Goal: Task Accomplishment & Management: Manage account settings

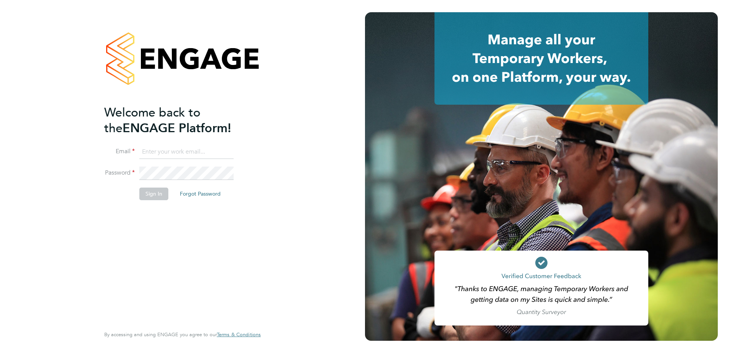
type input "joseph.radley-martin@brightonandhovealbion.com"
click at [152, 196] on button "Sign In" at bounding box center [153, 193] width 29 height 12
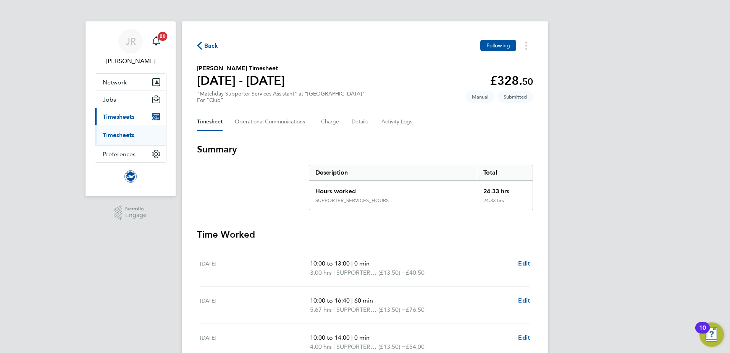
click at [211, 48] on span "Back" at bounding box center [211, 45] width 14 height 9
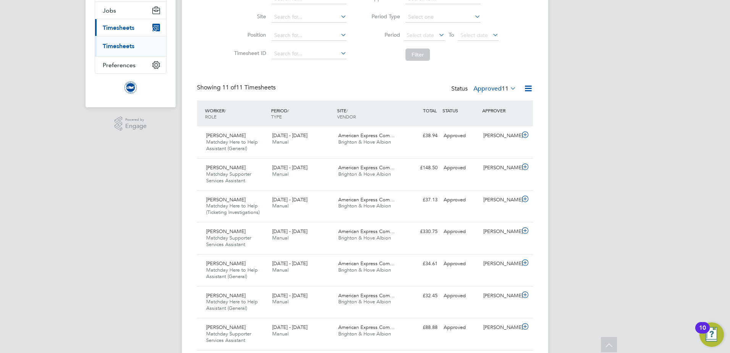
click at [500, 90] on label "Approved 11" at bounding box center [494, 89] width 43 height 8
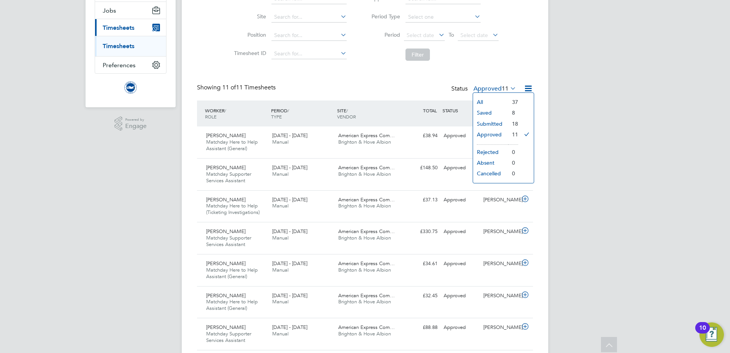
click at [496, 121] on li "Submitted" at bounding box center [490, 123] width 35 height 11
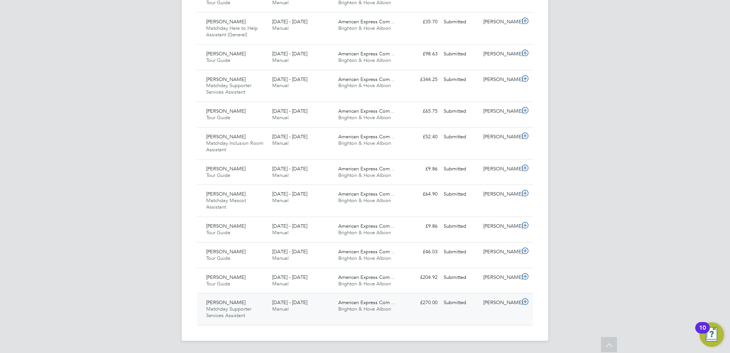
click at [302, 308] on div "[DATE] - [DATE] Manual" at bounding box center [302, 305] width 66 height 19
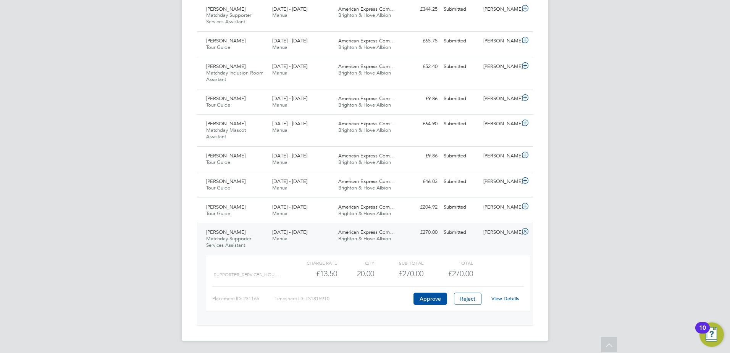
click at [507, 299] on link "View Details" at bounding box center [505, 298] width 28 height 6
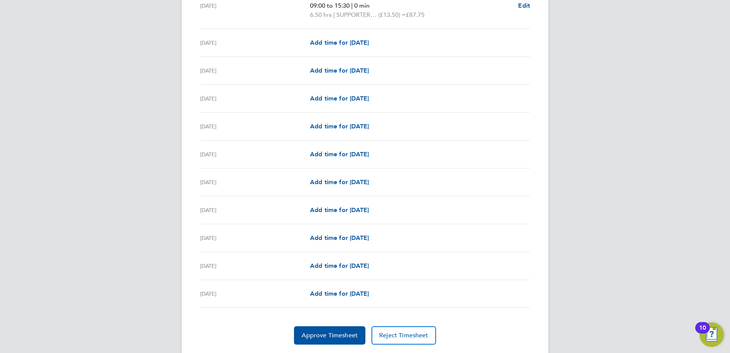
scroll to position [837, 0]
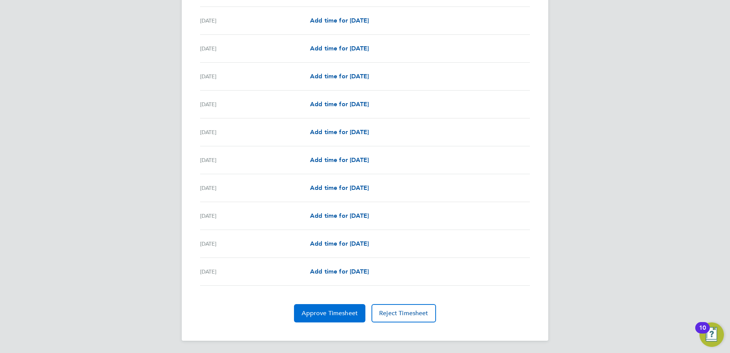
click at [344, 311] on span "Approve Timesheet" at bounding box center [330, 313] width 56 height 8
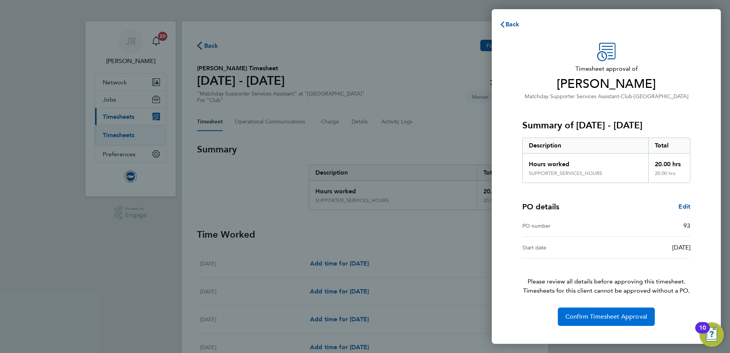
click at [604, 316] on span "Confirm Timesheet Approval" at bounding box center [606, 317] width 82 height 8
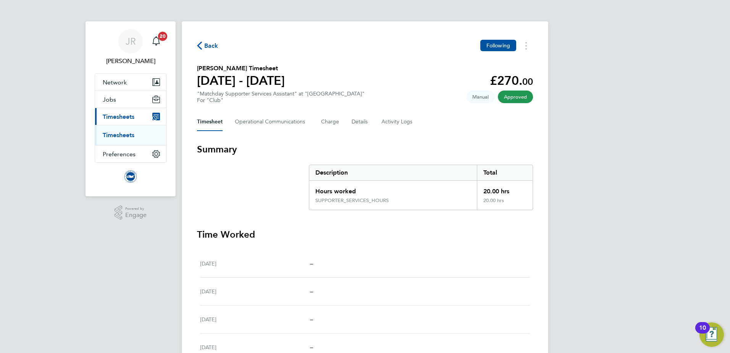
click at [212, 46] on span "Back" at bounding box center [211, 45] width 14 height 9
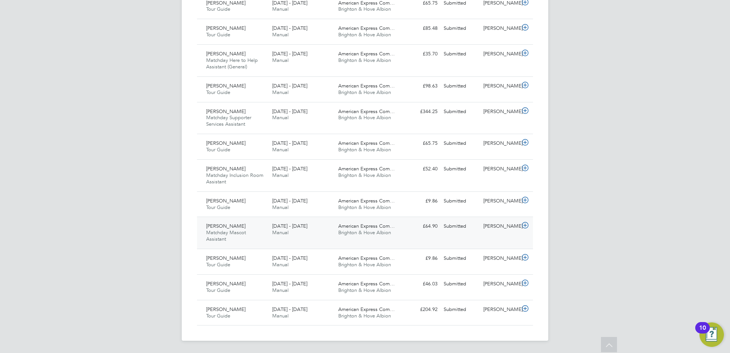
click at [318, 233] on div "1 - 30 Sep 2025 Manual" at bounding box center [302, 229] width 66 height 19
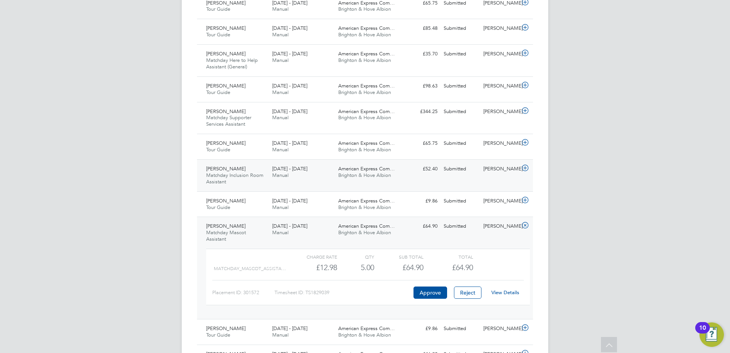
click at [245, 178] on div "Alyson Newman Matchday Inclusion Room Assistant 1 - 30 Sep 2025" at bounding box center [236, 176] width 66 height 26
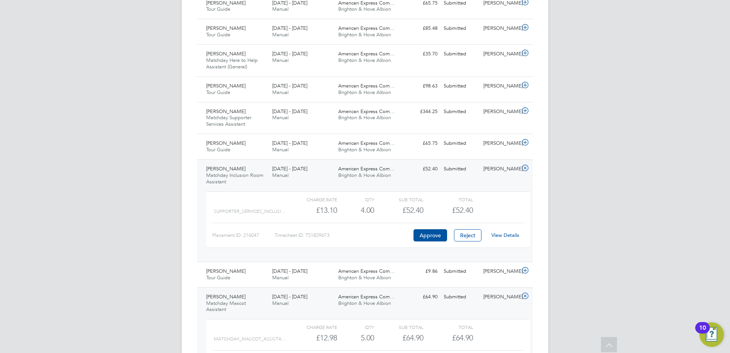
click at [500, 234] on link "View Details" at bounding box center [505, 235] width 28 height 6
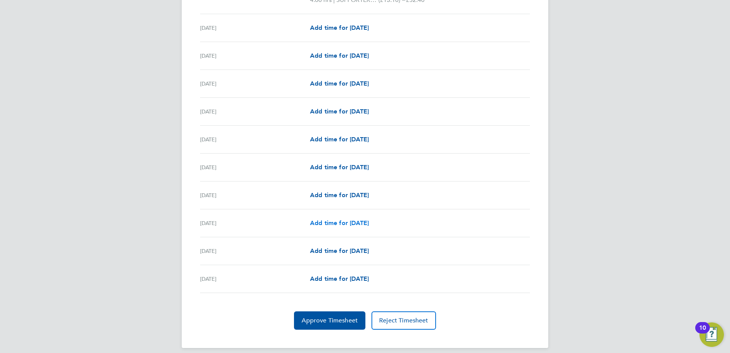
scroll to position [809, 0]
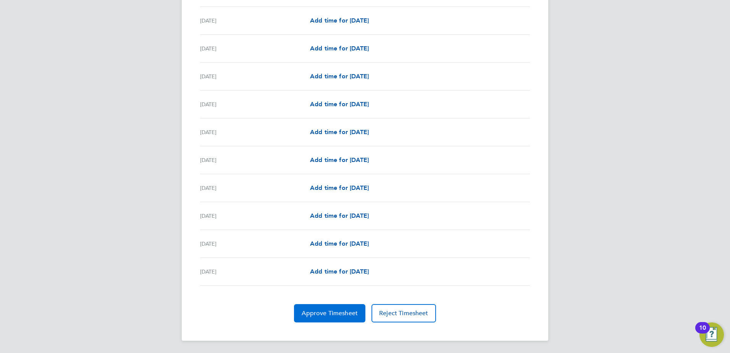
click at [338, 310] on span "Approve Timesheet" at bounding box center [330, 313] width 56 height 8
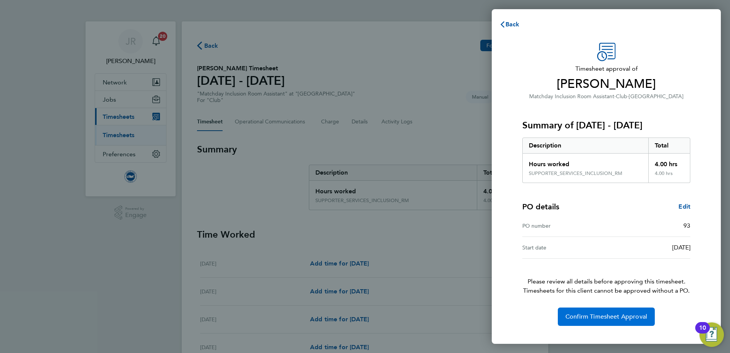
click at [609, 317] on span "Confirm Timesheet Approval" at bounding box center [606, 317] width 82 height 8
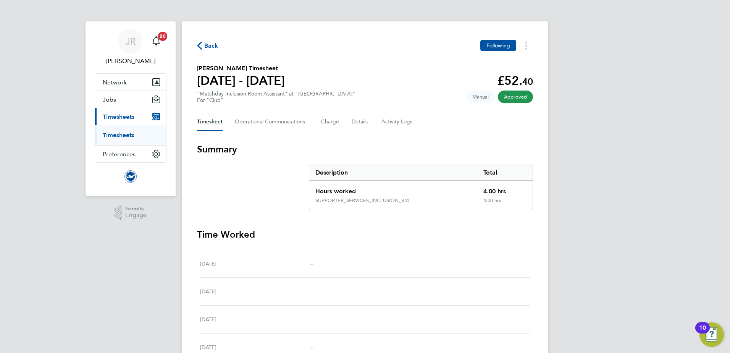
click at [205, 44] on span "Back" at bounding box center [211, 45] width 14 height 9
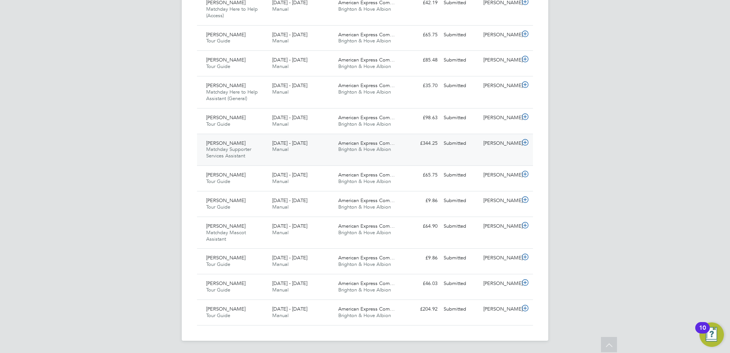
click at [279, 150] on span "Manual" at bounding box center [280, 149] width 16 height 6
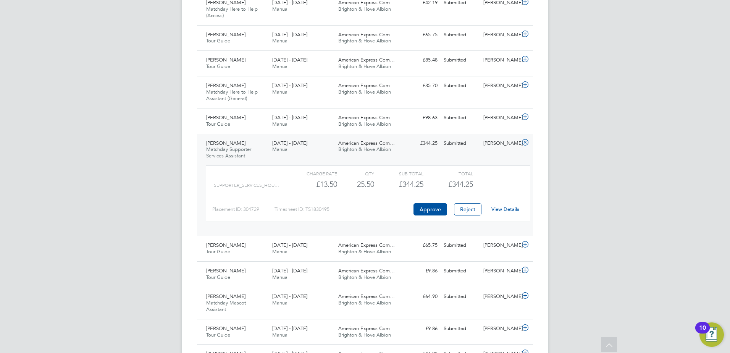
click at [500, 209] on link "View Details" at bounding box center [505, 209] width 28 height 6
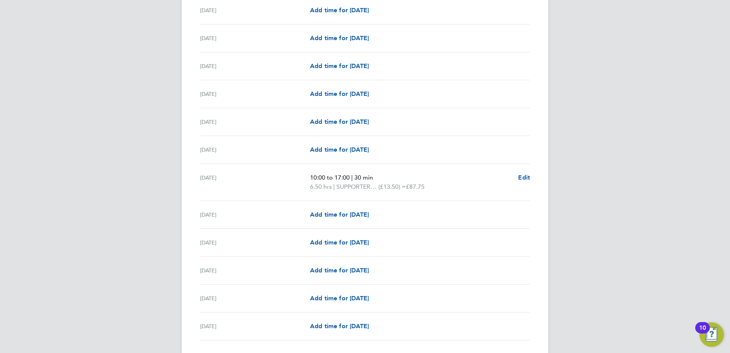
scroll to position [611, 0]
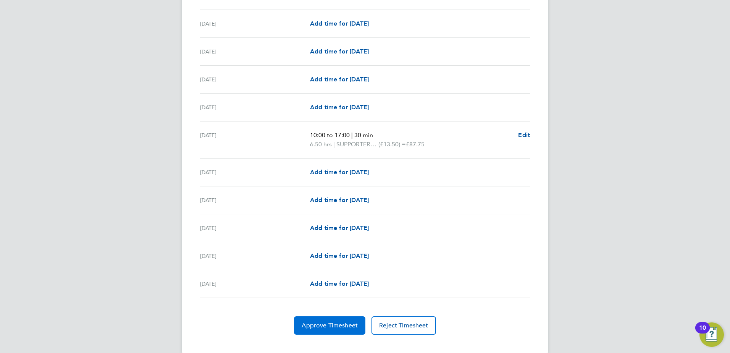
click at [334, 327] on span "Approve Timesheet" at bounding box center [330, 325] width 56 height 8
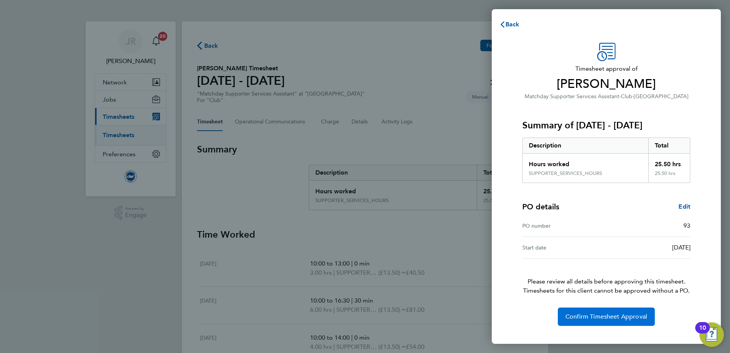
click at [599, 321] on button "Confirm Timesheet Approval" at bounding box center [606, 316] width 97 height 18
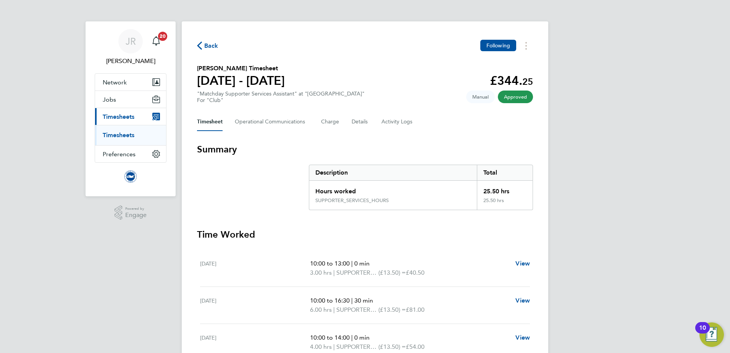
click at [211, 46] on span "Back" at bounding box center [211, 45] width 14 height 9
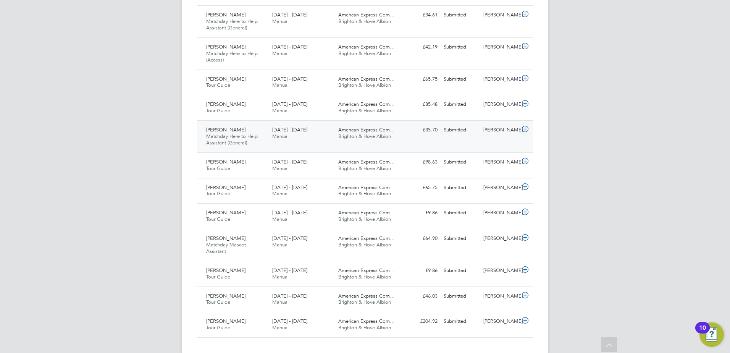
click at [262, 135] on div "[PERSON_NAME] Matchday Here to Help Assistant (General) [DATE] - [DATE]" at bounding box center [236, 137] width 66 height 26
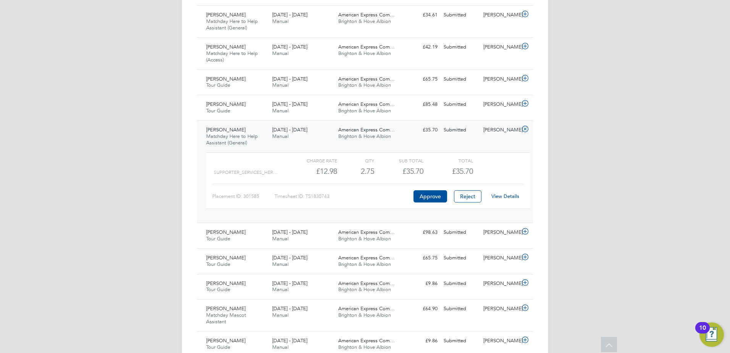
click at [504, 195] on link "View Details" at bounding box center [505, 196] width 28 height 6
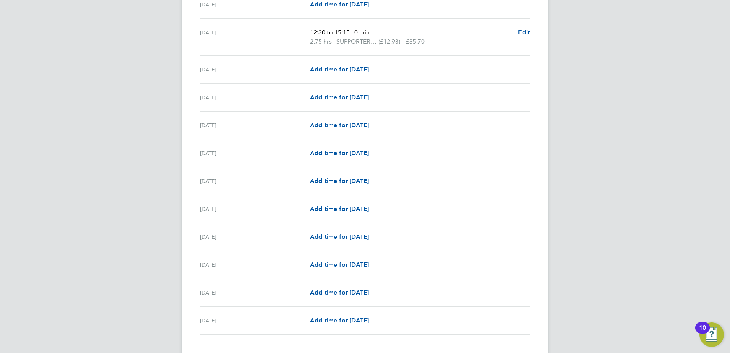
scroll to position [809, 0]
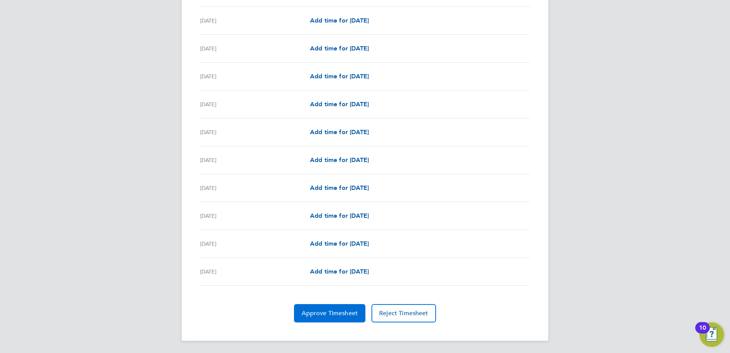
click at [324, 317] on button "Approve Timesheet" at bounding box center [329, 313] width 71 height 18
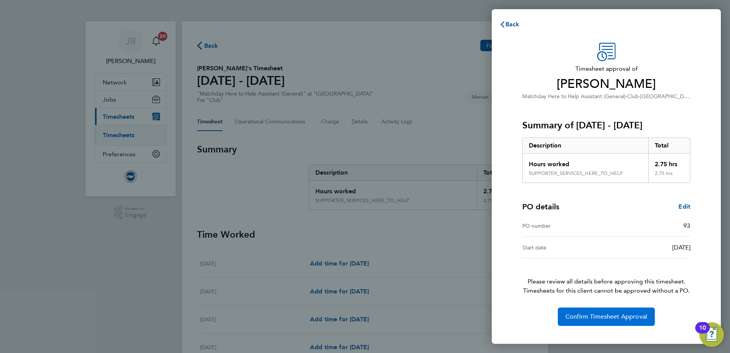
click at [582, 321] on button "Confirm Timesheet Approval" at bounding box center [606, 316] width 97 height 18
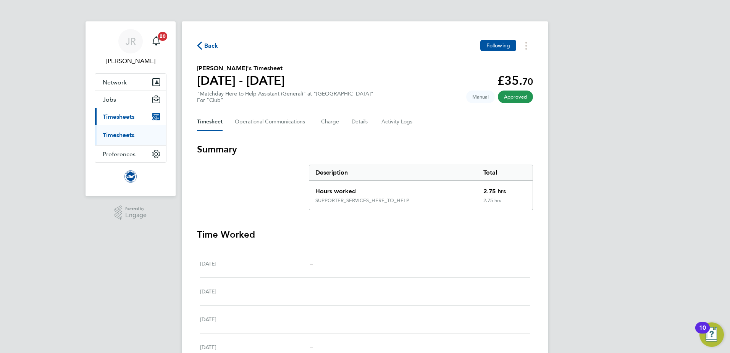
click at [210, 45] on span "Back" at bounding box center [211, 45] width 14 height 9
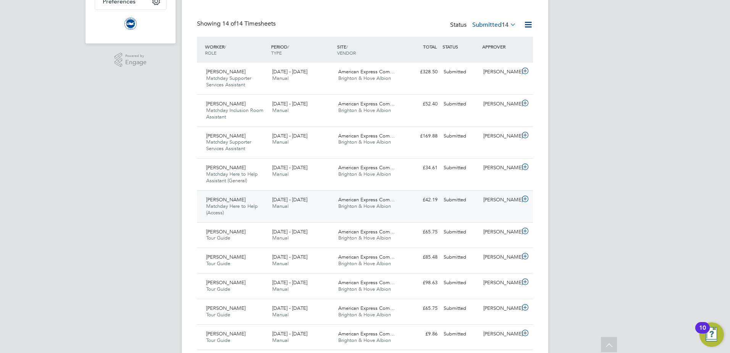
click at [257, 208] on span "Matchday Here to Help (Access)" at bounding box center [232, 209] width 52 height 13
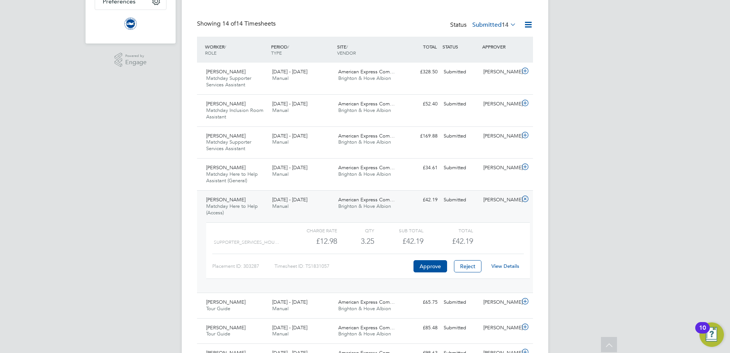
click at [502, 268] on link "View Details" at bounding box center [505, 266] width 28 height 6
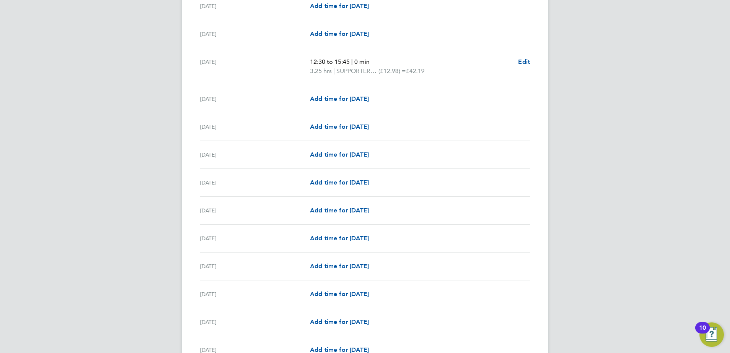
scroll to position [809, 0]
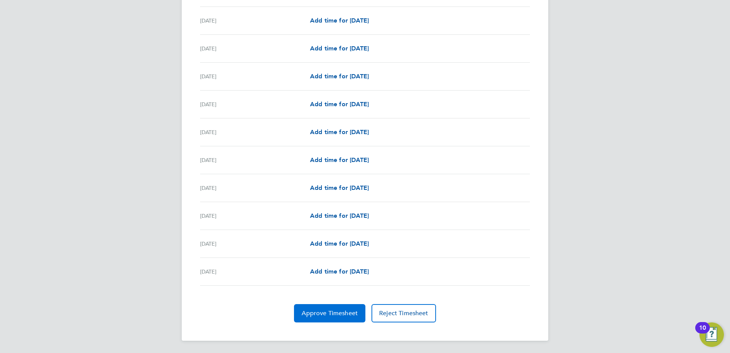
click at [326, 317] on span "Approve Timesheet" at bounding box center [330, 313] width 56 height 8
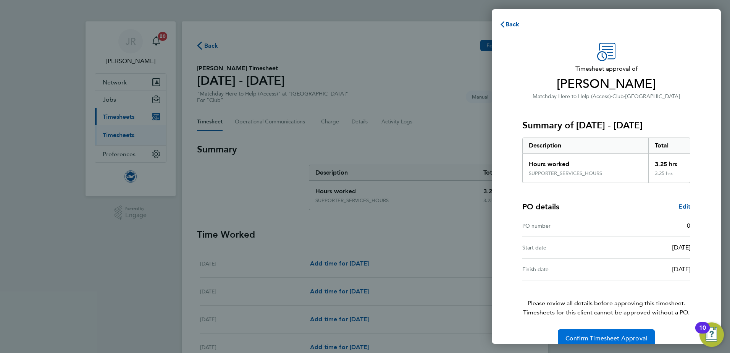
click at [601, 334] on span "Confirm Timesheet Approval" at bounding box center [606, 338] width 82 height 8
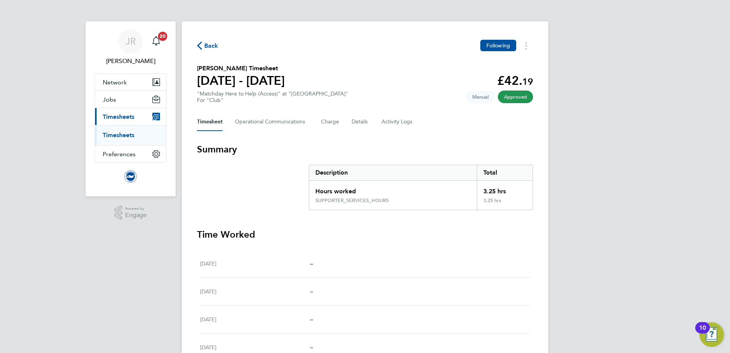
click at [206, 46] on span "Back" at bounding box center [211, 45] width 14 height 9
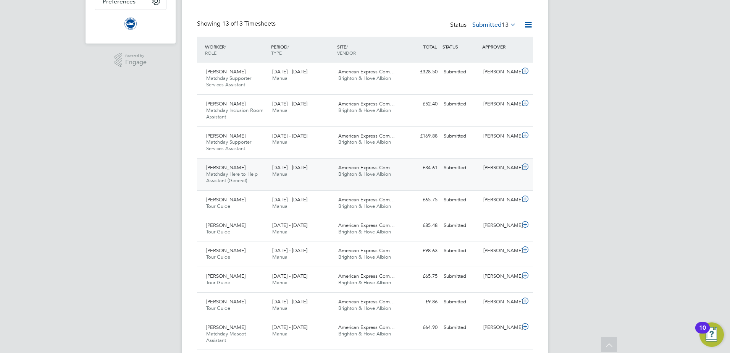
click at [263, 177] on div "Chester Lawson Matchday Here to Help Assistant (General) 1 - 30 Sep 2025" at bounding box center [236, 175] width 66 height 26
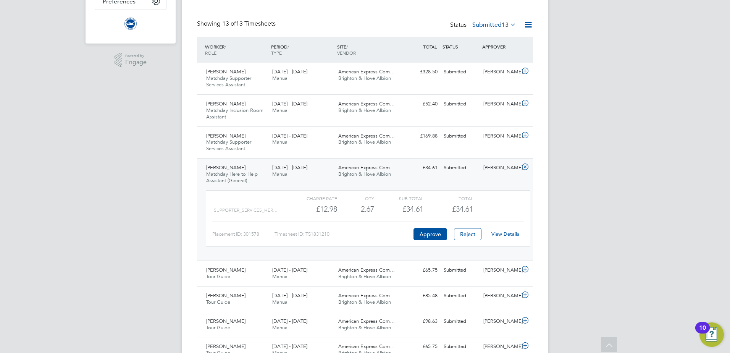
click at [509, 233] on link "View Details" at bounding box center [505, 234] width 28 height 6
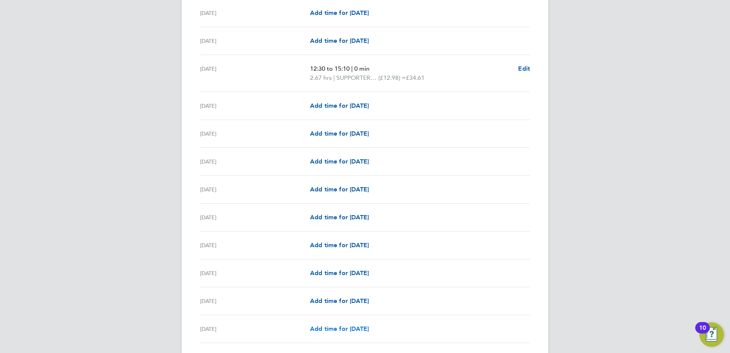
scroll to position [809, 0]
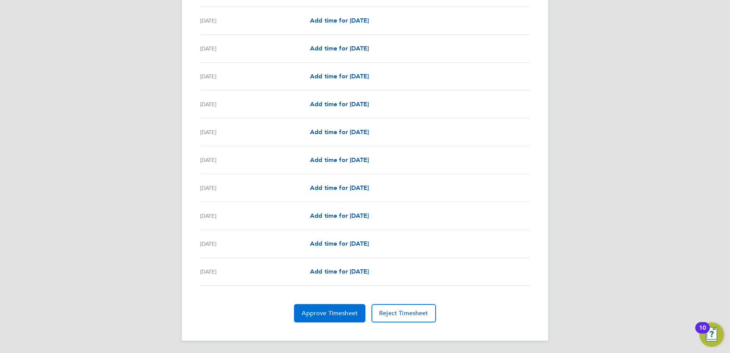
click at [336, 314] on span "Approve Timesheet" at bounding box center [330, 313] width 56 height 8
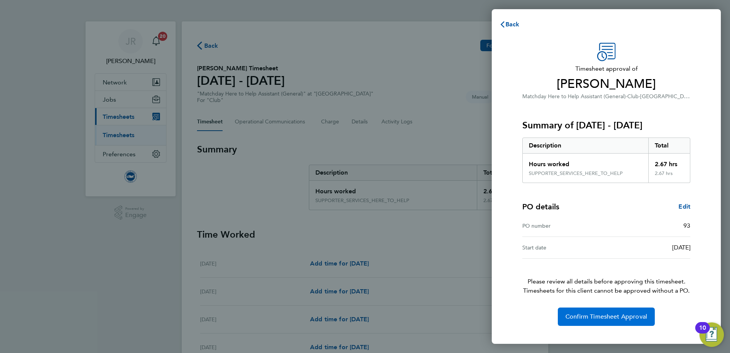
click at [610, 315] on span "Confirm Timesheet Approval" at bounding box center [606, 317] width 82 height 8
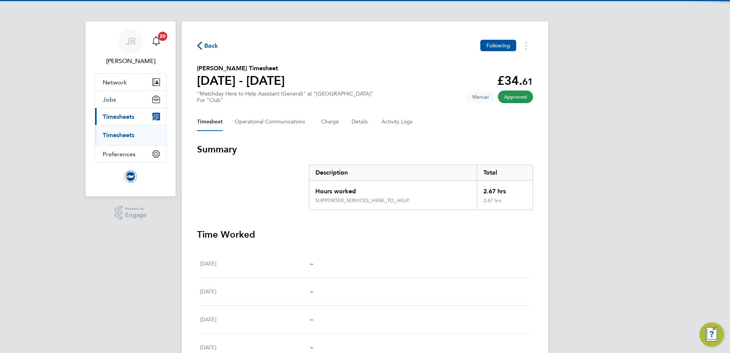
click at [202, 48] on icon "button" at bounding box center [199, 46] width 5 height 8
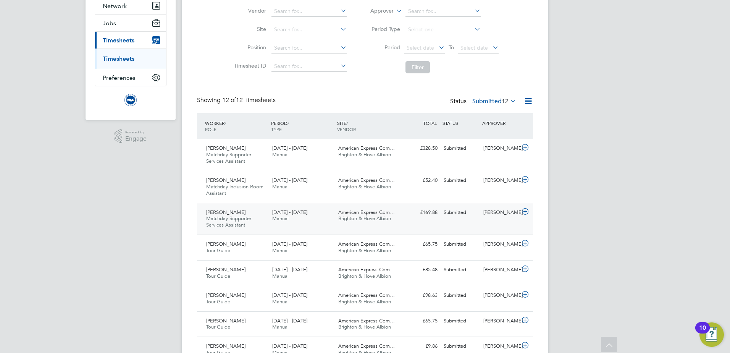
click at [323, 215] on div "[DATE] - [DATE] Manual" at bounding box center [302, 215] width 66 height 19
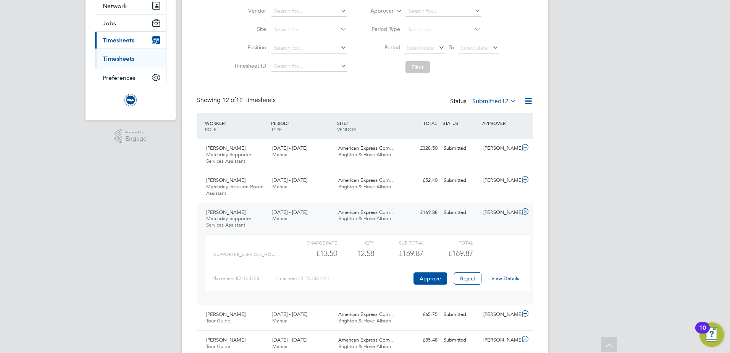
click at [510, 278] on link "View Details" at bounding box center [505, 278] width 28 height 6
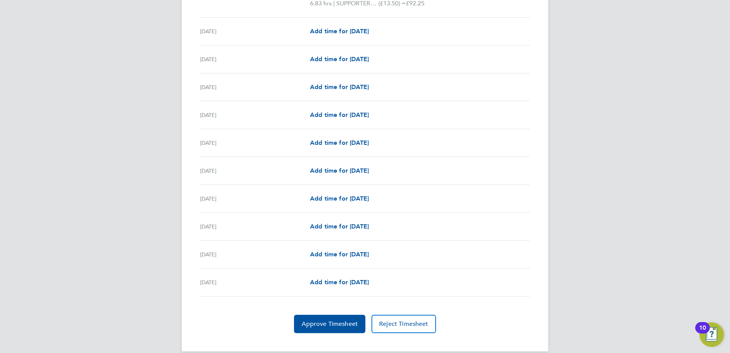
scroll to position [819, 0]
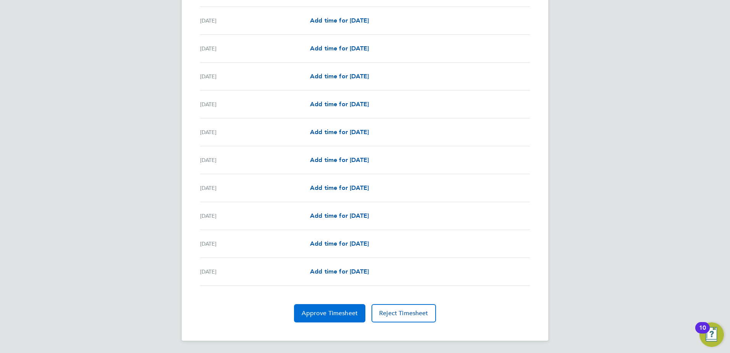
click at [347, 312] on span "Approve Timesheet" at bounding box center [330, 313] width 56 height 8
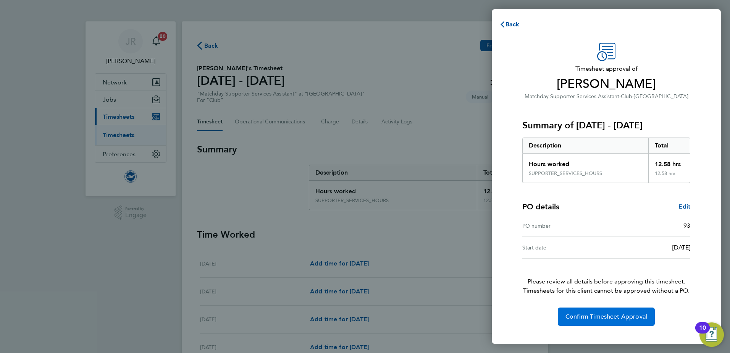
click at [618, 318] on span "Confirm Timesheet Approval" at bounding box center [606, 317] width 82 height 8
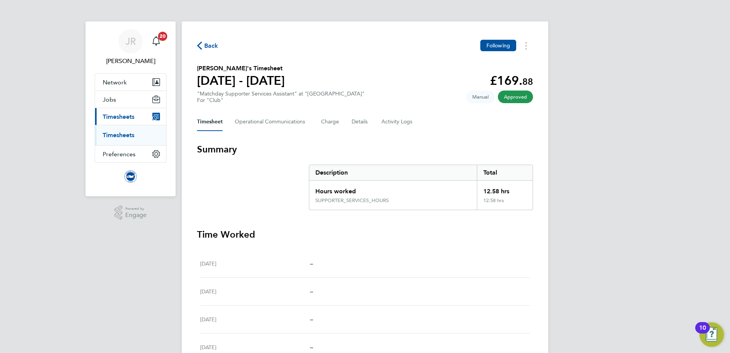
click at [207, 44] on span "Back" at bounding box center [211, 45] width 14 height 9
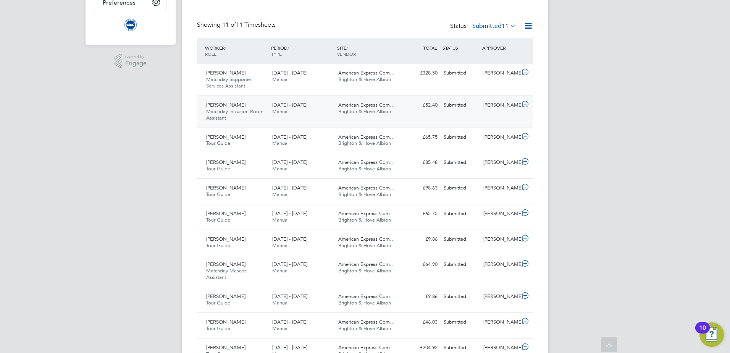
click at [239, 116] on div "Anna Jones Matchday Inclusion Room Assistant 1 - 30 Sep 2025" at bounding box center [236, 112] width 66 height 26
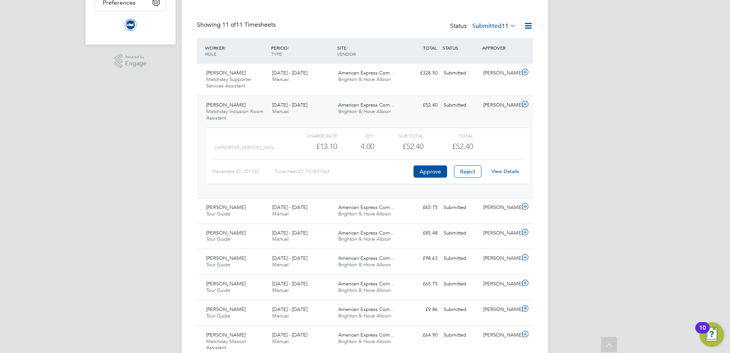
click at [509, 173] on link "View Details" at bounding box center [505, 171] width 28 height 6
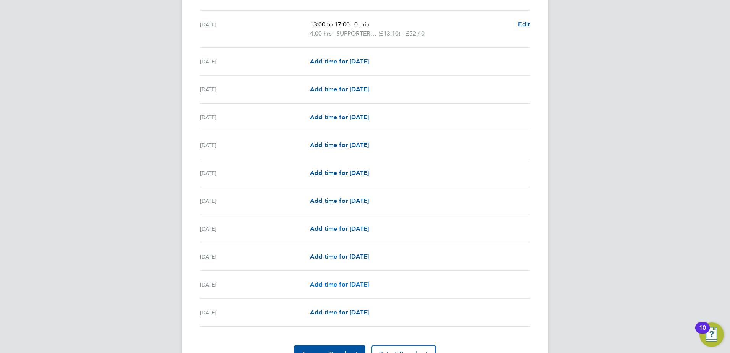
scroll to position [809, 0]
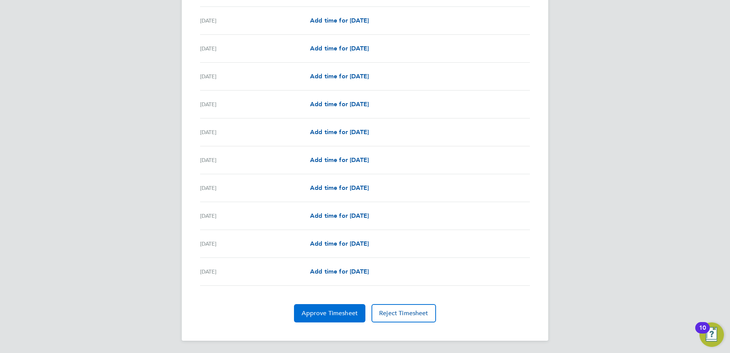
click at [349, 305] on button "Approve Timesheet" at bounding box center [329, 313] width 71 height 18
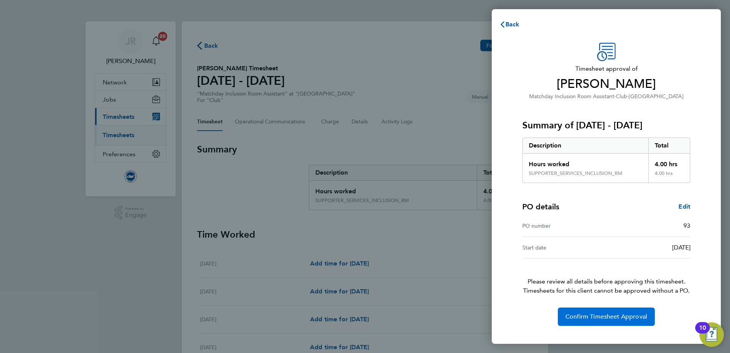
click at [601, 315] on span "Confirm Timesheet Approval" at bounding box center [606, 317] width 82 height 8
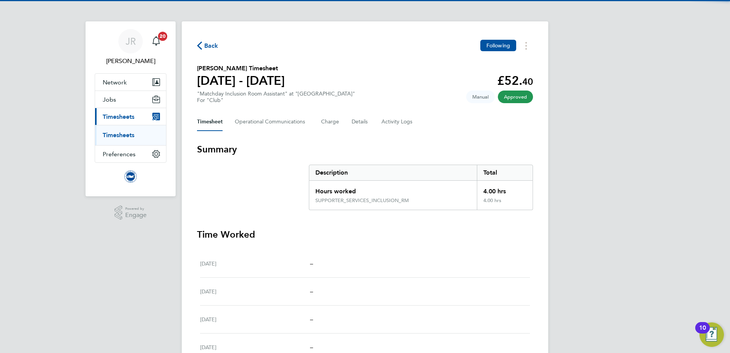
click at [203, 45] on span "Back" at bounding box center [207, 45] width 21 height 7
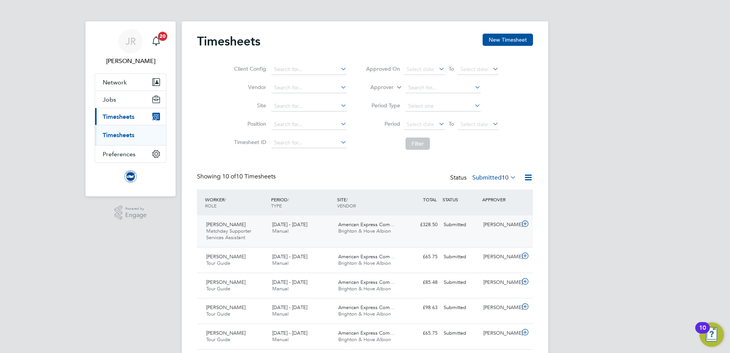
click at [269, 231] on div "1 - 30 Sep 2025 Manual" at bounding box center [302, 227] width 66 height 19
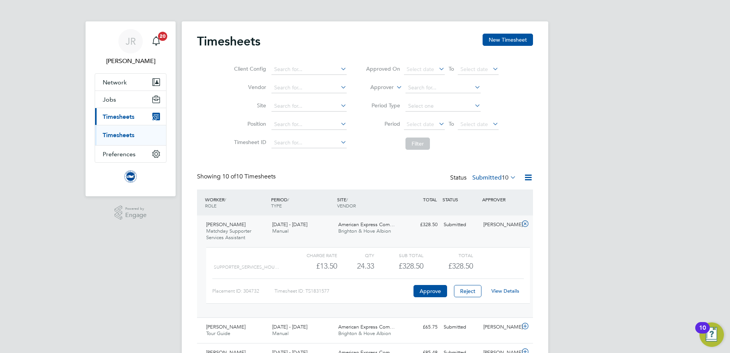
click at [504, 293] on link "View Details" at bounding box center [505, 290] width 28 height 6
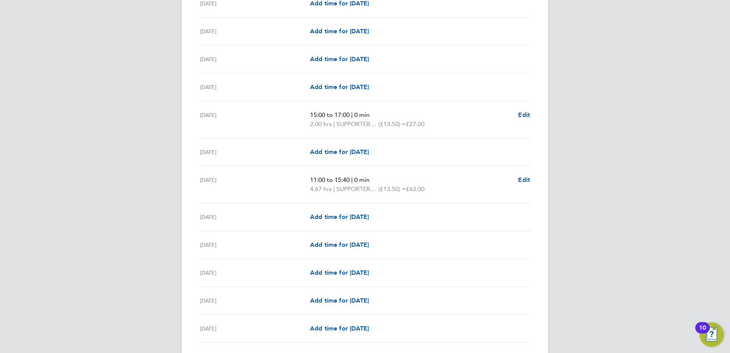
scroll to position [611, 0]
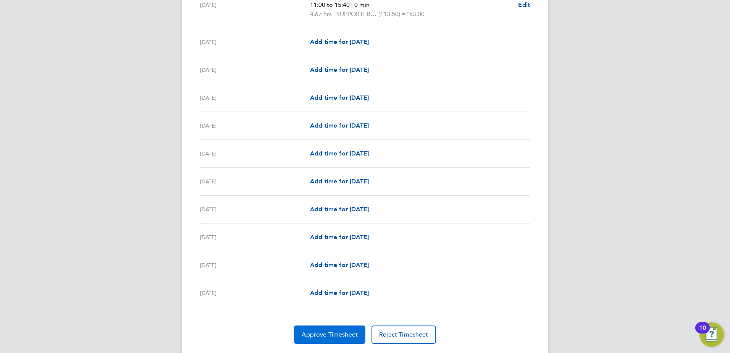
click at [347, 333] on span "Approve Timesheet" at bounding box center [330, 335] width 56 height 8
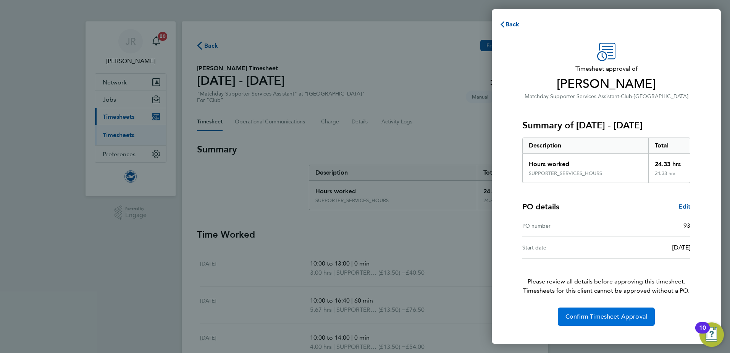
click at [617, 320] on span "Confirm Timesheet Approval" at bounding box center [606, 317] width 82 height 8
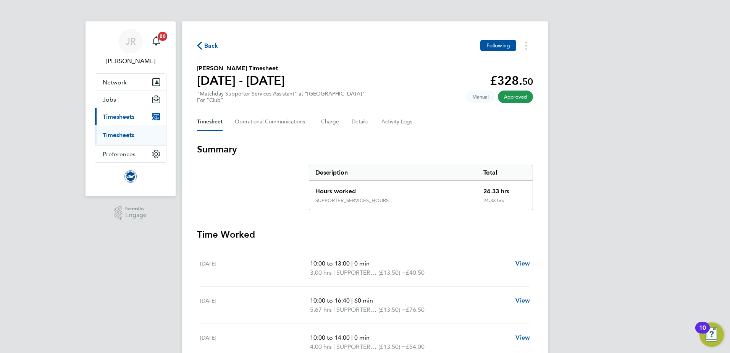
click at [208, 47] on span "Back" at bounding box center [211, 45] width 14 height 9
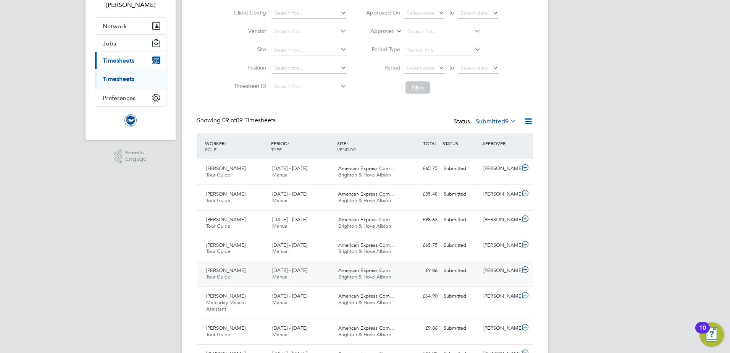
scroll to position [126, 0]
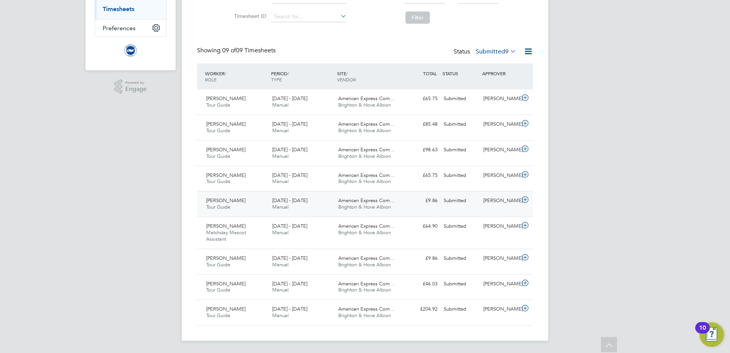
click at [378, 200] on span "American Express Com…" at bounding box center [366, 200] width 57 height 6
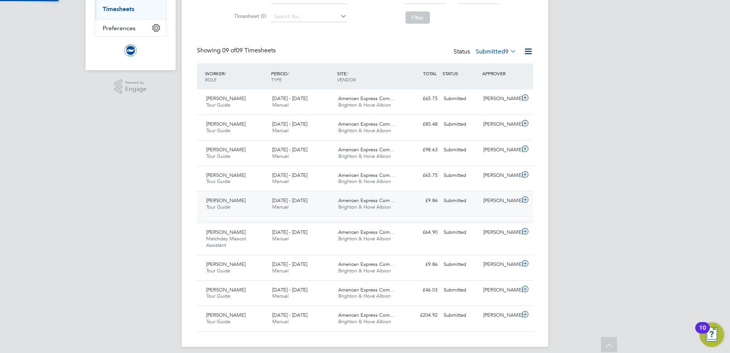
scroll to position [13, 74]
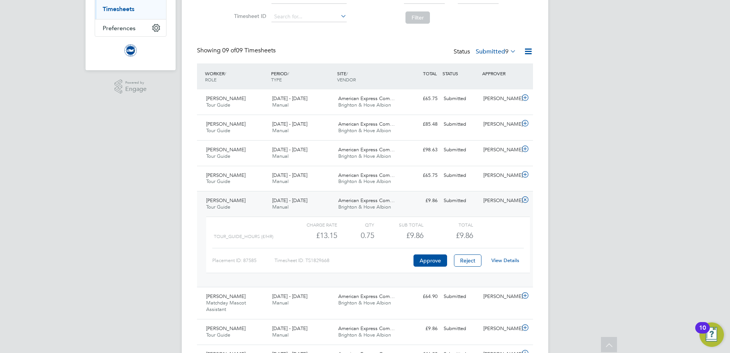
click at [510, 261] on link "View Details" at bounding box center [505, 260] width 28 height 6
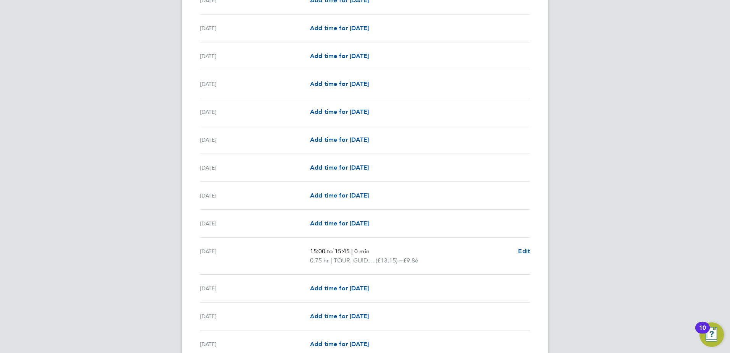
scroll to position [496, 0]
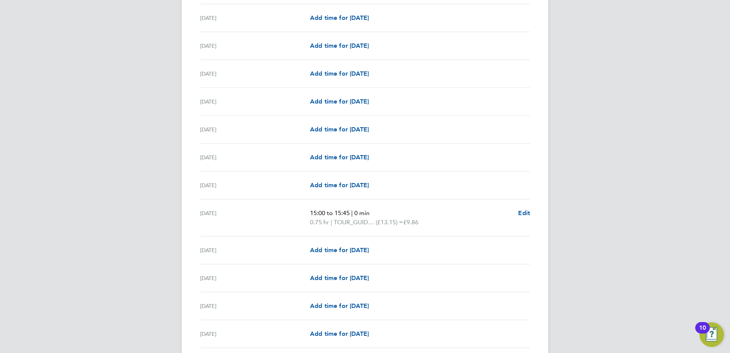
drag, startPoint x: 448, startPoint y: 222, endPoint x: 250, endPoint y: 219, distance: 198.2
click at [252, 219] on div "Wed 17 Sep 15:00 to 15:45 | 0 min 0.75 hr | TOUR_GUIDE_HOURS (£13.15) = £9.86 E…" at bounding box center [365, 217] width 330 height 37
click at [148, 205] on div "JR Joe Radley-Martin Notifications 20 Applications: Network Sites Workers Jobs …" at bounding box center [365, 85] width 730 height 1162
drag, startPoint x: 407, startPoint y: 229, endPoint x: 301, endPoint y: 215, distance: 107.0
click at [301, 215] on div "Wed 17 Sep 15:00 to 15:45 | 0 min 0.75 hr | TOUR_GUIDE_HOURS (£13.15) = £9.86 E…" at bounding box center [365, 217] width 330 height 37
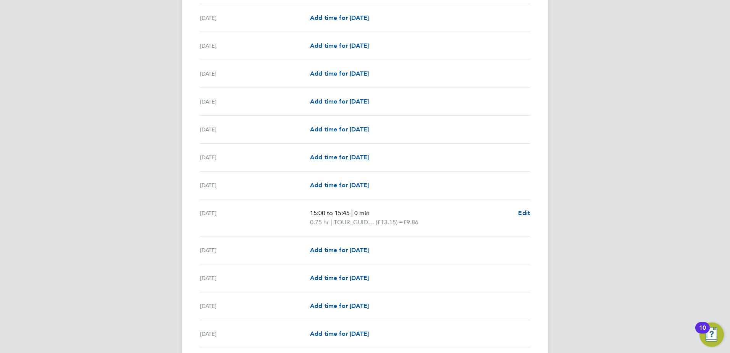
drag, startPoint x: 301, startPoint y: 215, endPoint x: 281, endPoint y: 215, distance: 19.9
click at [281, 215] on div "[DATE]" at bounding box center [255, 217] width 110 height 18
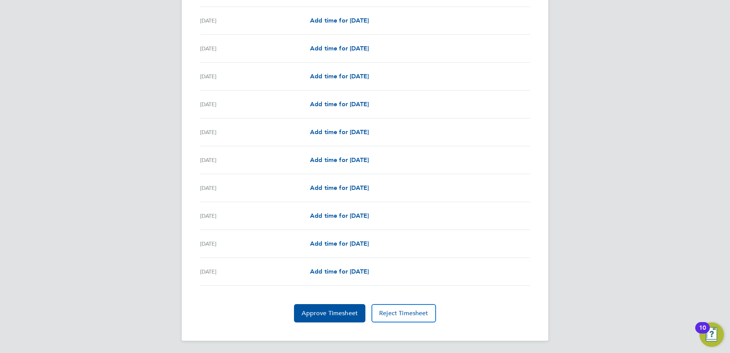
scroll to position [542, 0]
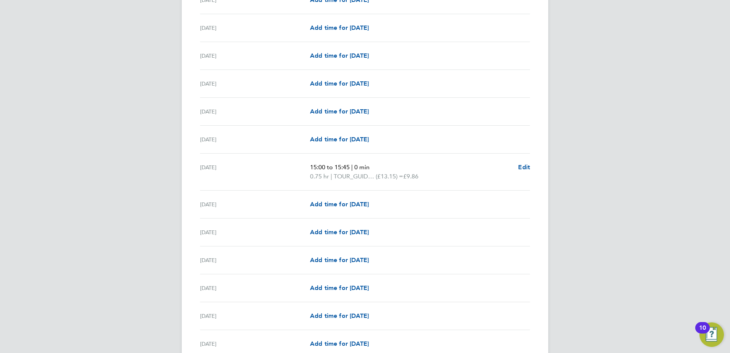
drag, startPoint x: 428, startPoint y: 178, endPoint x: 307, endPoint y: 171, distance: 121.2
click at [307, 171] on div "Wed 17 Sep 15:00 to 15:45 | 0 min 0.75 hr | TOUR_GUIDE_HOURS (£13.15) = £9.86 E…" at bounding box center [365, 171] width 330 height 37
click at [590, 169] on div "JR Joe Radley-Martin Notifications 20 Applications: Network Sites Workers Jobs …" at bounding box center [365, 39] width 730 height 1162
drag, startPoint x: 431, startPoint y: 180, endPoint x: 341, endPoint y: 178, distance: 89.8
click at [341, 178] on p "0.75 hr | TOUR_GUIDE_HOURS (£13.15) = £9.86" at bounding box center [411, 176] width 202 height 9
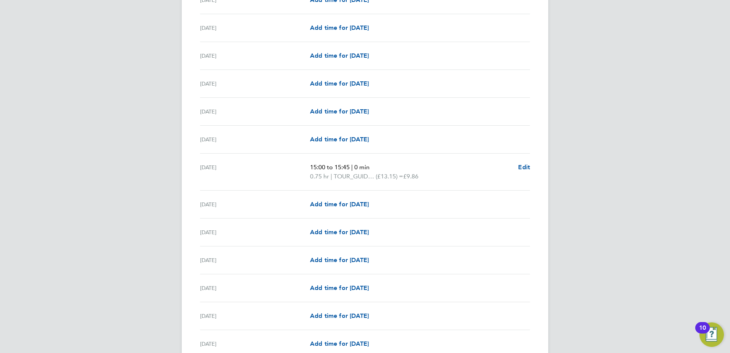
drag, startPoint x: 341, startPoint y: 178, endPoint x: 425, endPoint y: 183, distance: 83.4
click at [425, 183] on div "Wed 17 Sep 15:00 to 15:45 | 0 min 0.75 hr | TOUR_GUIDE_HOURS (£13.15) = £9.86 E…" at bounding box center [365, 171] width 330 height 37
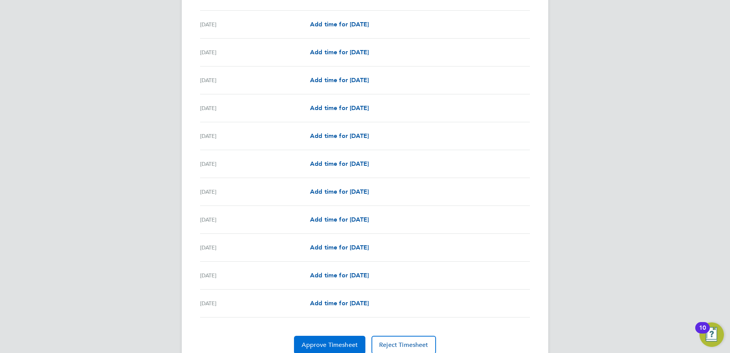
scroll to position [809, 0]
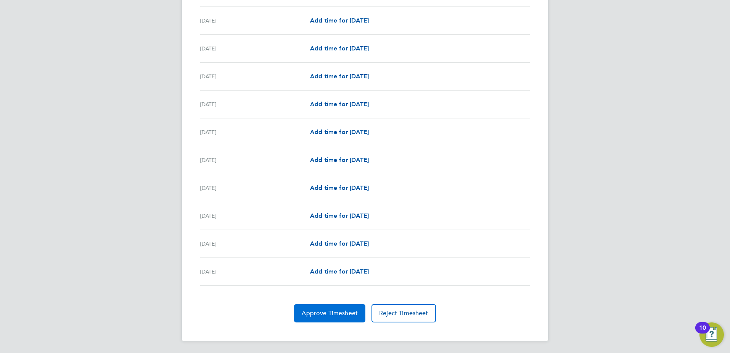
click at [331, 314] on span "Approve Timesheet" at bounding box center [330, 313] width 56 height 8
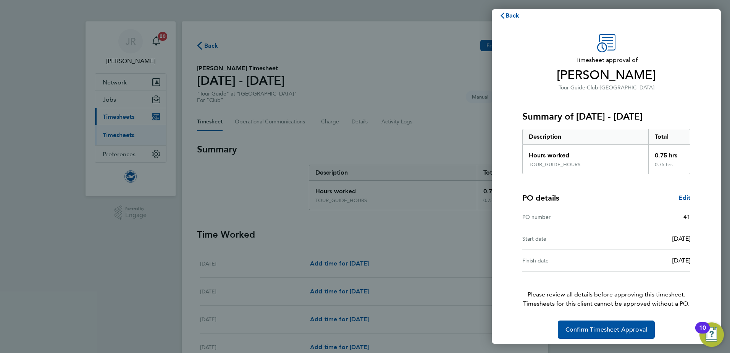
scroll to position [13, 0]
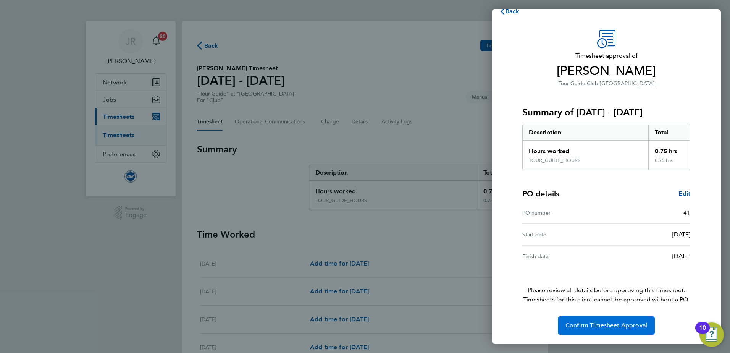
click at [594, 326] on span "Confirm Timesheet Approval" at bounding box center [606, 325] width 82 height 8
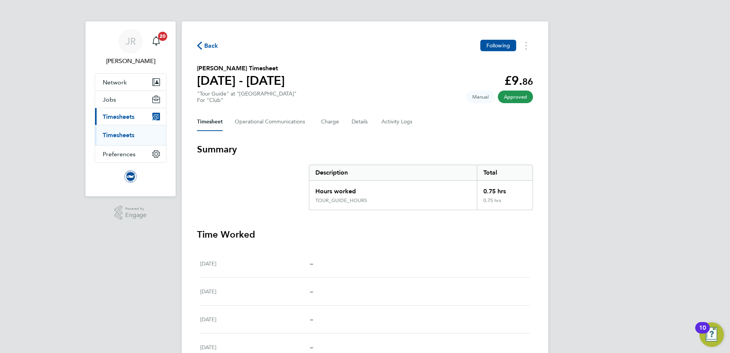
click at [206, 46] on span "Back" at bounding box center [211, 45] width 14 height 9
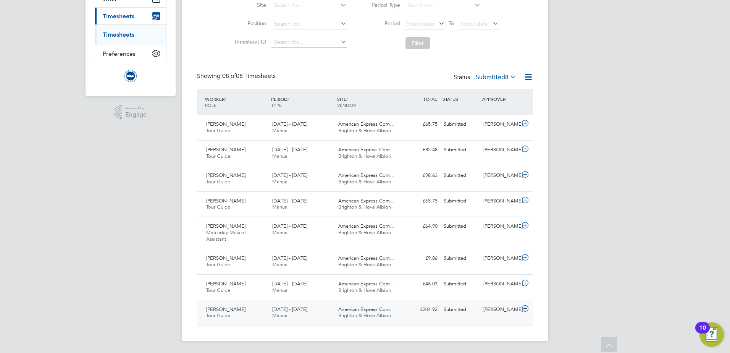
click at [323, 317] on div "1 - 30 Sep 2025 Manual" at bounding box center [302, 312] width 66 height 19
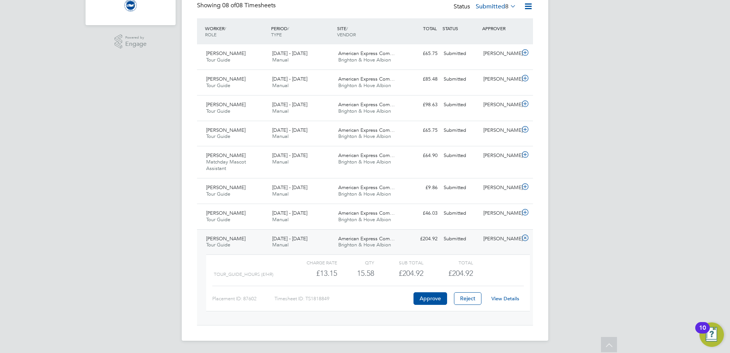
click at [501, 296] on link "View Details" at bounding box center [505, 298] width 28 height 6
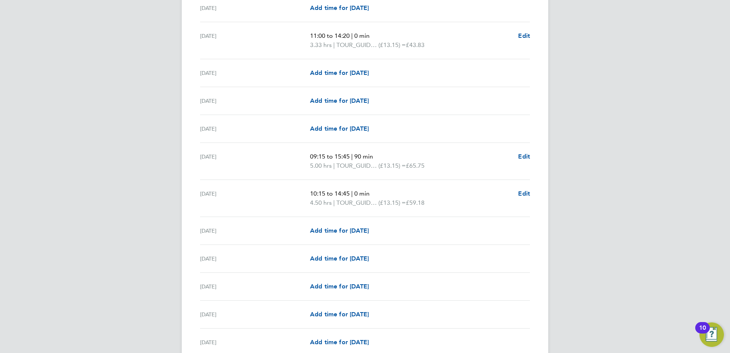
scroll to position [496, 0]
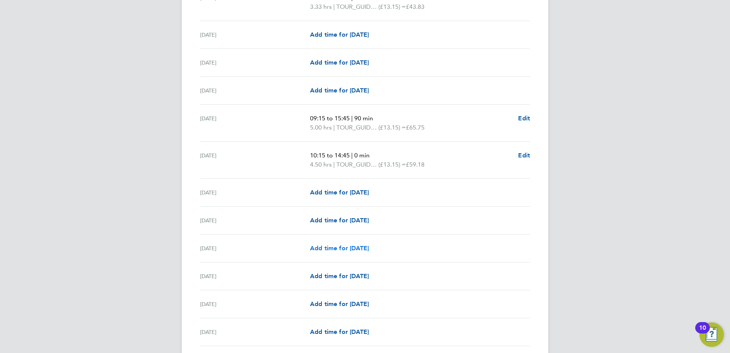
click at [346, 249] on span "Add time for [DATE]" at bounding box center [339, 247] width 59 height 7
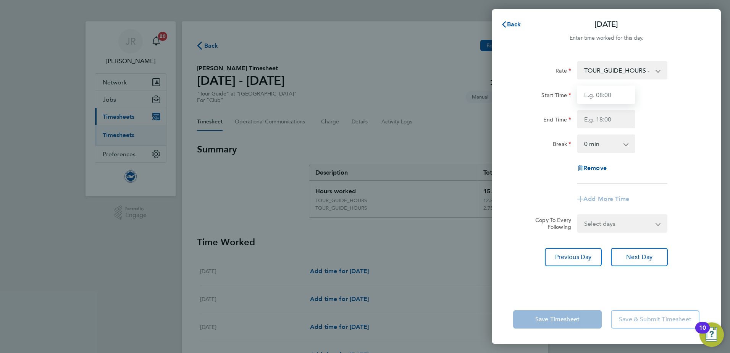
click at [613, 99] on input "Start Time" at bounding box center [606, 95] width 58 height 18
type input "15:00"
click at [602, 123] on input "End Time" at bounding box center [606, 119] width 58 height 18
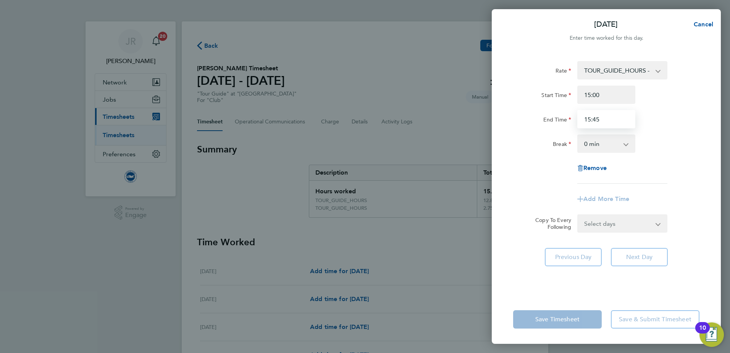
type input "15:45"
click at [672, 147] on div "Break 0 min 15 min 30 min 45 min 60 min 75 min 90 min" at bounding box center [606, 143] width 192 height 18
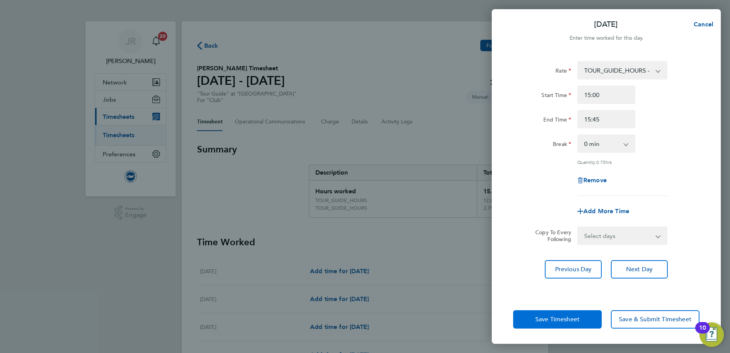
click at [581, 322] on button "Save Timesheet" at bounding box center [557, 319] width 89 height 18
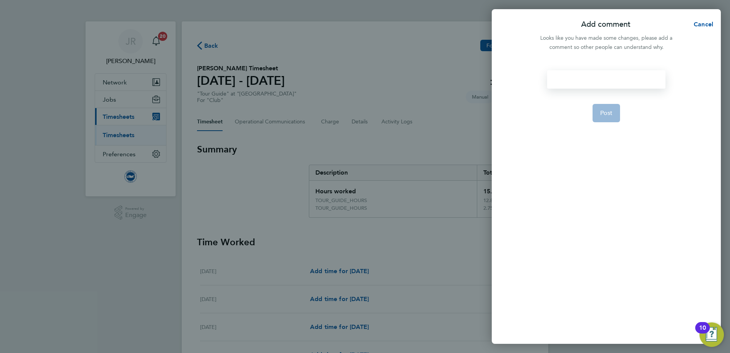
click at [593, 81] on div at bounding box center [606, 79] width 118 height 18
click at [580, 82] on div at bounding box center [606, 79] width 118 height 18
click at [607, 113] on span "Post" at bounding box center [606, 113] width 13 height 8
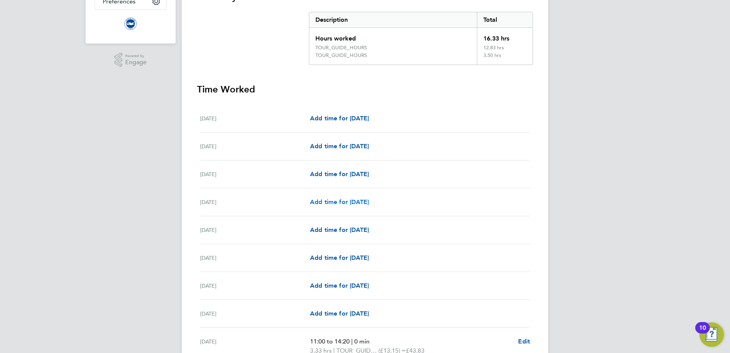
scroll to position [267, 0]
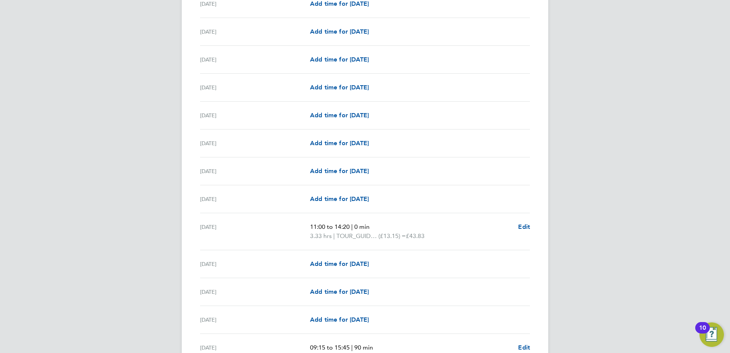
drag, startPoint x: 199, startPoint y: 227, endPoint x: 464, endPoint y: 239, distance: 264.5
click at [568, 237] on div "JR [PERSON_NAME] Notifications 20 Applications: Network Sites Workers Jobs Posi…" at bounding box center [365, 336] width 730 height 1206
drag, startPoint x: 458, startPoint y: 247, endPoint x: 294, endPoint y: 228, distance: 165.7
click at [294, 228] on div "[DATE] 11:00 to 14:20 | 0 min 3.33 hrs | TOUR_GUIDE_HOURS (£13.15) = £43.83 Edit" at bounding box center [365, 231] width 330 height 37
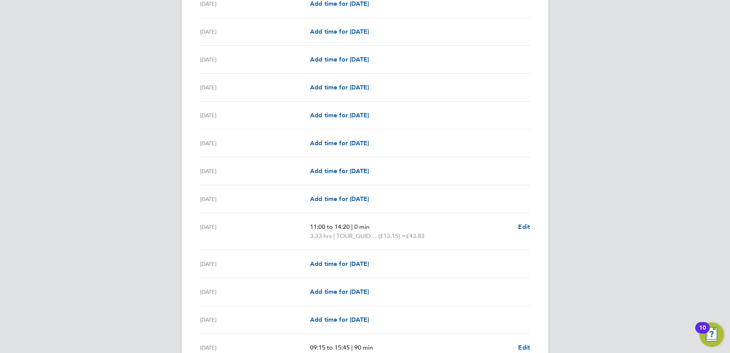
click at [162, 228] on div "JR [PERSON_NAME] Notifications 20 Applications: Network Sites Workers Jobs Posi…" at bounding box center [365, 336] width 730 height 1206
drag, startPoint x: 310, startPoint y: 230, endPoint x: 444, endPoint y: 236, distance: 134.9
click at [444, 236] on ul "11:00 to 14:20 | 0 min 3.33 hrs | TOUR_GUIDE_HOURS (£13.15) = £43.83" at bounding box center [411, 231] width 202 height 18
drag, startPoint x: 444, startPoint y: 236, endPoint x: 613, endPoint y: 238, distance: 168.4
click at [613, 238] on div "JR [PERSON_NAME] Notifications 20 Applications: Network Sites Workers Jobs Posi…" at bounding box center [365, 336] width 730 height 1206
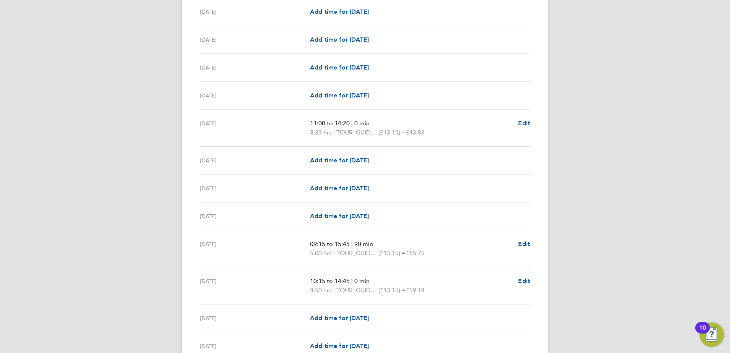
scroll to position [382, 0]
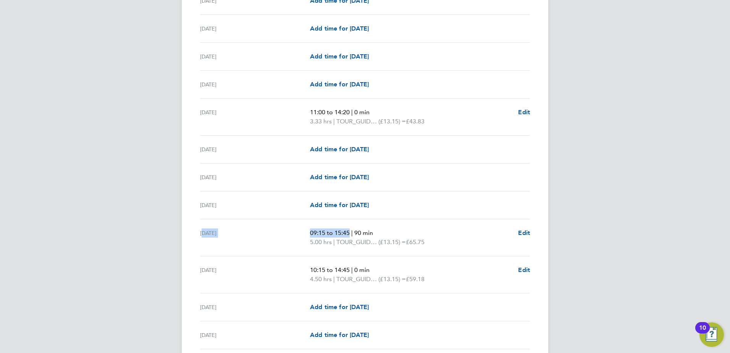
drag, startPoint x: 198, startPoint y: 234, endPoint x: 348, endPoint y: 236, distance: 149.7
click at [348, 236] on ul "Mon 01 Sep Add time for Mon 01 Sep Add time for Mon 01 Sep Tue 02 Sep Add time …" at bounding box center [365, 317] width 336 height 882
click at [256, 240] on div "[DATE]" at bounding box center [255, 237] width 110 height 18
click at [215, 234] on div "[DATE]" at bounding box center [255, 237] width 110 height 18
click at [692, 218] on div "JR Joe Radley-Martin Notifications 20 Applications: Network Sites Workers Jobs …" at bounding box center [365, 221] width 730 height 1206
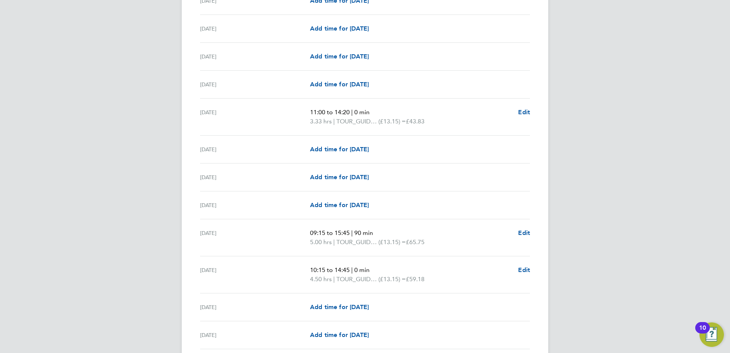
drag, startPoint x: 683, startPoint y: 219, endPoint x: 668, endPoint y: 223, distance: 15.8
click at [673, 222] on div "JR Joe Radley-Martin Notifications 20 Applications: Network Sites Workers Jobs …" at bounding box center [365, 221] width 730 height 1206
drag, startPoint x: 677, startPoint y: 232, endPoint x: 669, endPoint y: 232, distance: 7.6
click at [673, 232] on div "JR Joe Radley-Martin Notifications 20 Applications: Network Sites Workers Jobs …" at bounding box center [365, 221] width 730 height 1206
click at [527, 233] on span "Edit" at bounding box center [524, 232] width 12 height 7
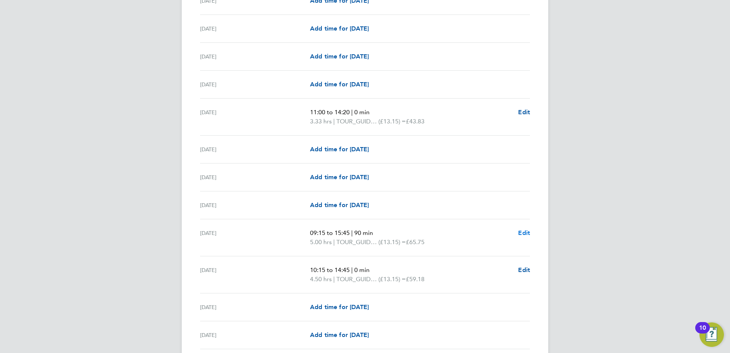
select select "90"
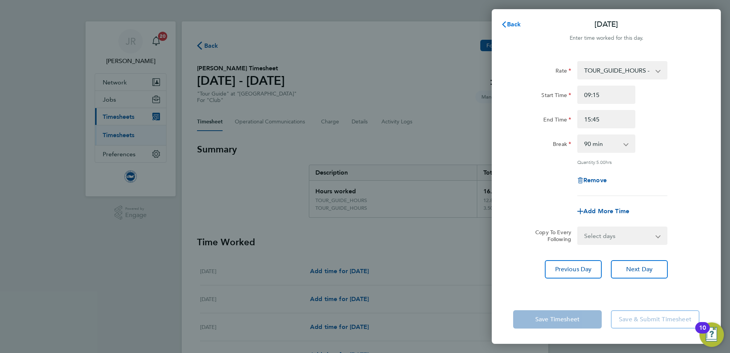
click at [510, 24] on span "Back" at bounding box center [514, 24] width 14 height 7
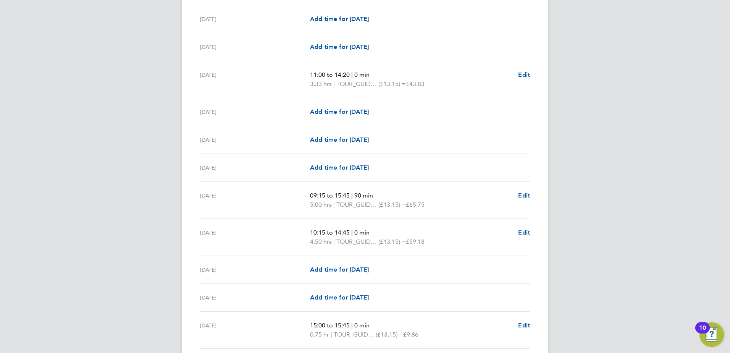
scroll to position [420, 0]
click at [523, 231] on span "Edit" at bounding box center [524, 231] width 12 height 7
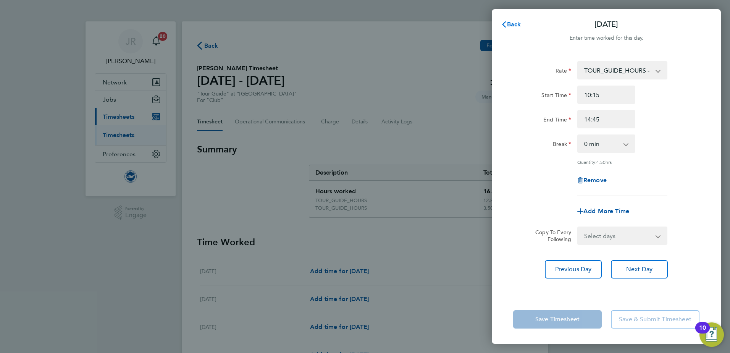
click at [507, 25] on span "Back" at bounding box center [514, 24] width 14 height 7
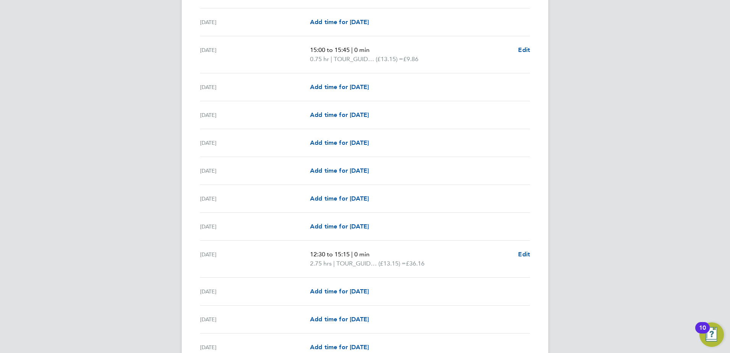
scroll to position [764, 0]
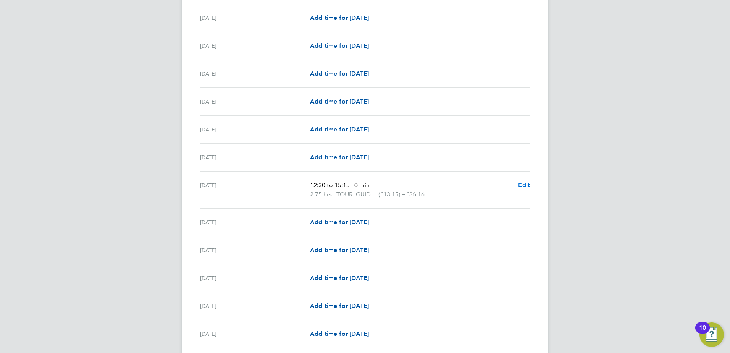
click at [524, 185] on span "Edit" at bounding box center [524, 184] width 12 height 7
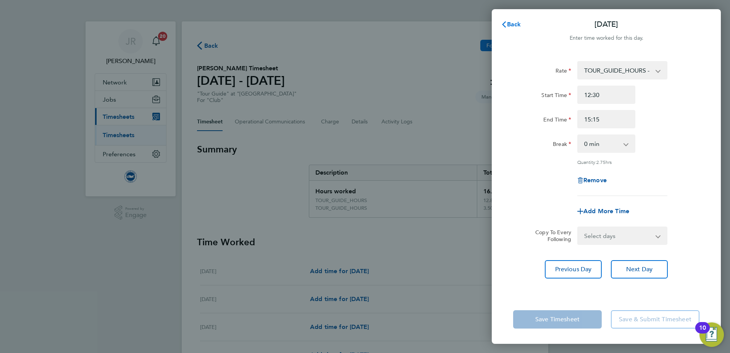
drag, startPoint x: 509, startPoint y: 26, endPoint x: 491, endPoint y: 44, distance: 25.6
click at [509, 26] on span "Back" at bounding box center [514, 24] width 14 height 7
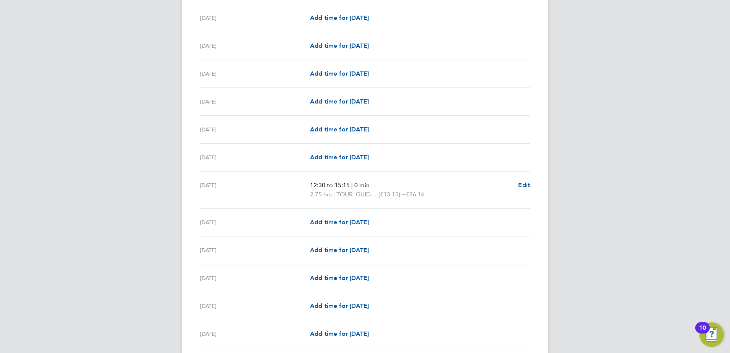
scroll to position [854, 0]
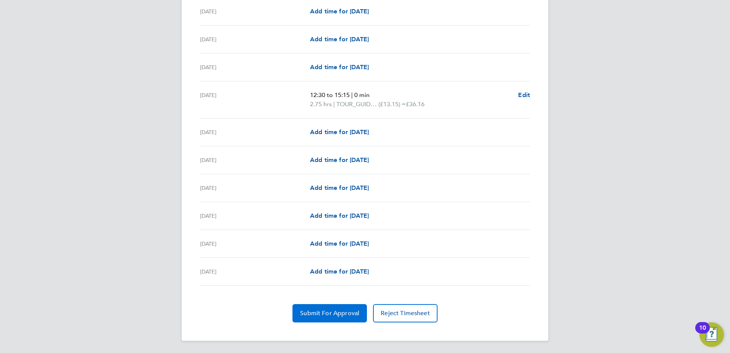
click at [340, 315] on span "Submit For Approval" at bounding box center [329, 313] width 59 height 8
click at [338, 313] on span "Approve Timesheet" at bounding box center [330, 313] width 56 height 8
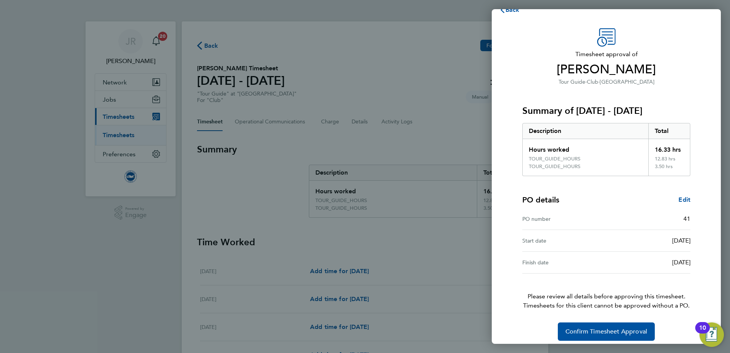
scroll to position [21, 0]
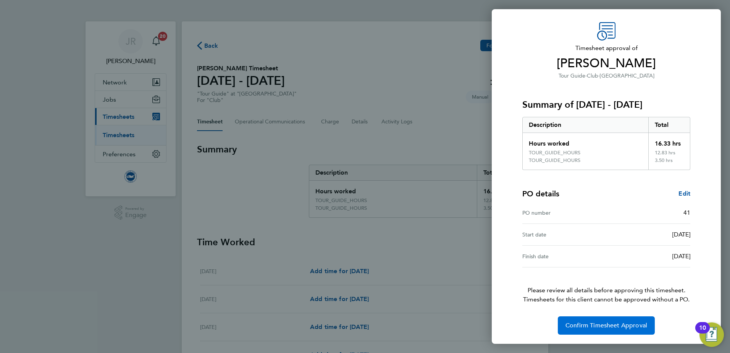
click at [620, 323] on span "Confirm Timesheet Approval" at bounding box center [606, 325] width 82 height 8
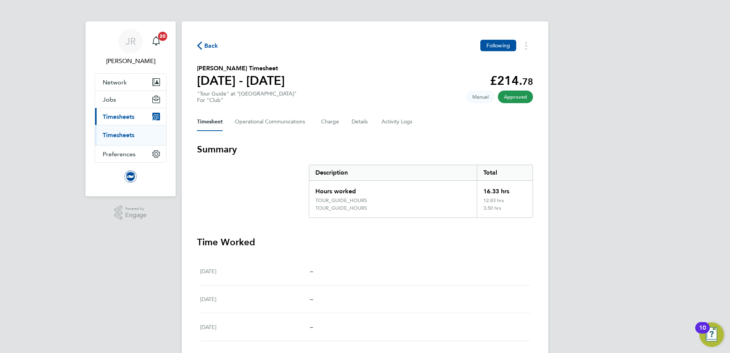
click at [212, 44] on span "Back" at bounding box center [211, 45] width 14 height 9
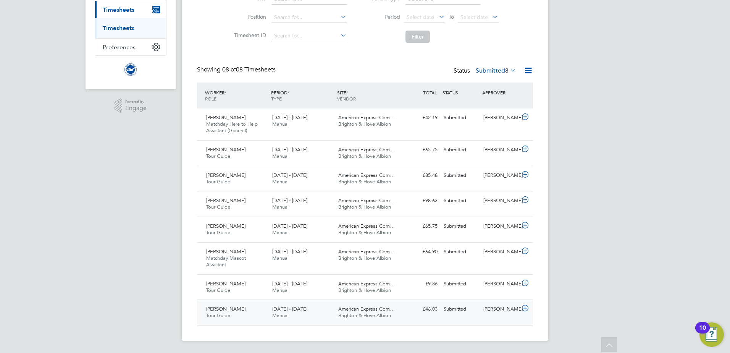
click at [304, 308] on span "[DATE] - [DATE]" at bounding box center [289, 308] width 35 height 6
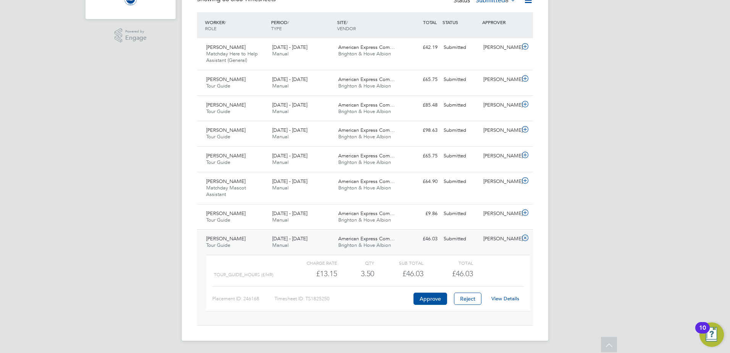
click at [504, 299] on link "View Details" at bounding box center [505, 298] width 28 height 6
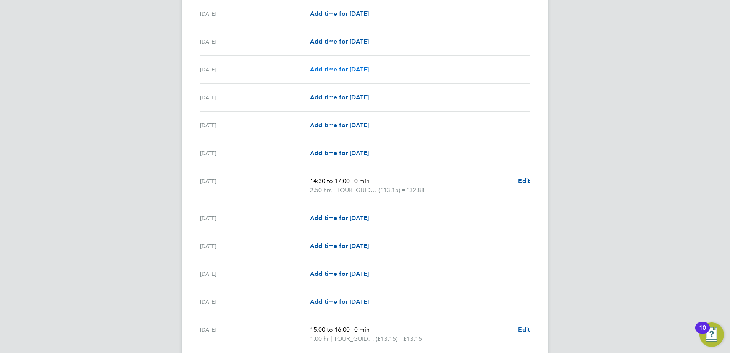
scroll to position [458, 0]
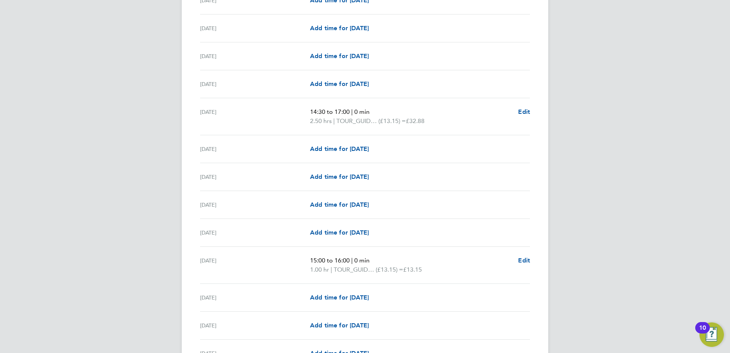
drag, startPoint x: 375, startPoint y: 260, endPoint x: 300, endPoint y: 260, distance: 75.2
click at [300, 260] on div "[DATE] 15:00 to 16:00 | 0 min 1.00 hr | TOUR_GUIDE_HOURS (£13.15) = £13.15 Edit" at bounding box center [365, 265] width 330 height 37
click at [605, 237] on div "JR [PERSON_NAME] Notifications 20 Applications: Network Sites Workers Jobs Posi…" at bounding box center [365, 127] width 730 height 1171
click at [523, 262] on span "Edit" at bounding box center [524, 260] width 12 height 7
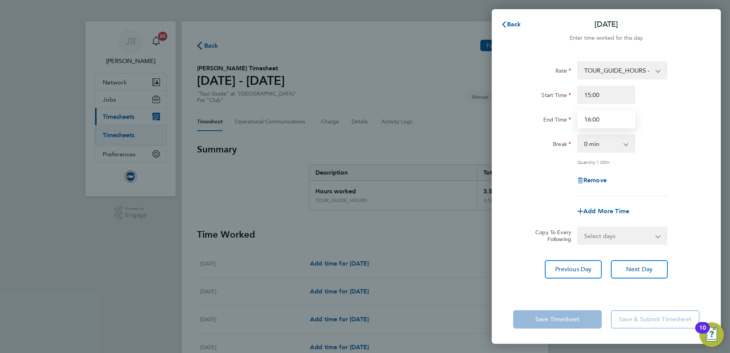
drag, startPoint x: 602, startPoint y: 118, endPoint x: 595, endPoint y: 119, distance: 6.9
click at [601, 119] on input "16:00" at bounding box center [606, 119] width 58 height 18
click at [590, 120] on input "16:00" at bounding box center [606, 119] width 58 height 18
type input "15:40"
click at [688, 161] on div "Quantity: 1.00 hr" at bounding box center [606, 162] width 192 height 6
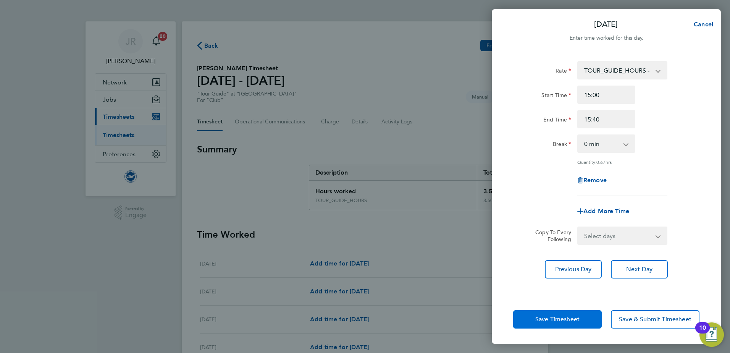
click at [577, 320] on span "Save Timesheet" at bounding box center [557, 319] width 44 height 8
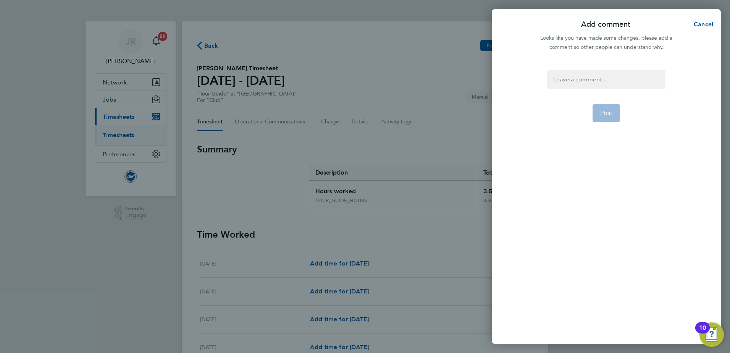
click at [586, 74] on div at bounding box center [606, 79] width 118 height 18
click at [604, 110] on span "Post" at bounding box center [606, 113] width 13 height 8
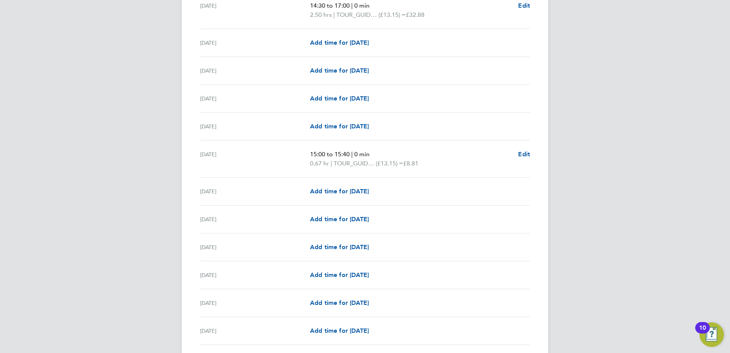
scroll to position [649, 0]
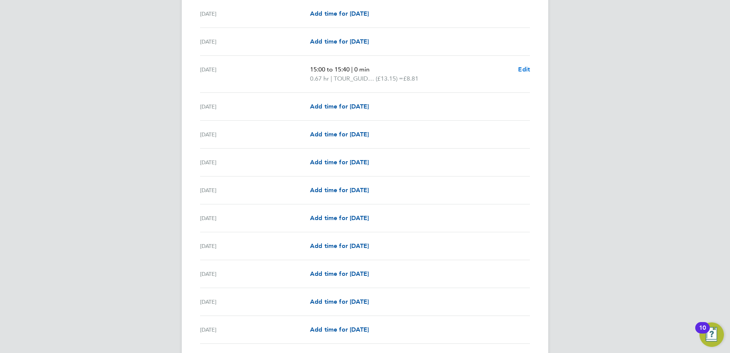
click at [525, 67] on span "Edit" at bounding box center [524, 69] width 12 height 7
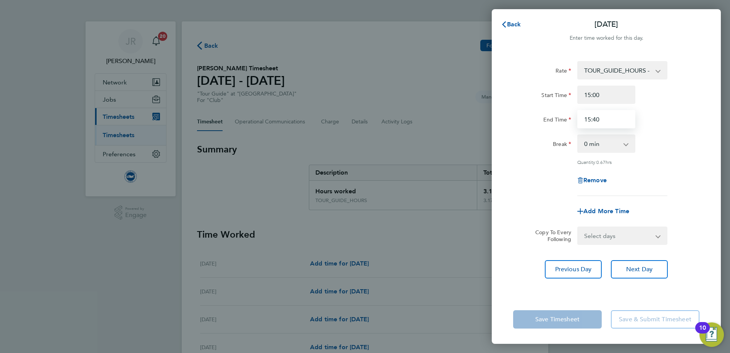
click at [601, 120] on input "15:40" at bounding box center [606, 119] width 58 height 18
type input "15:45"
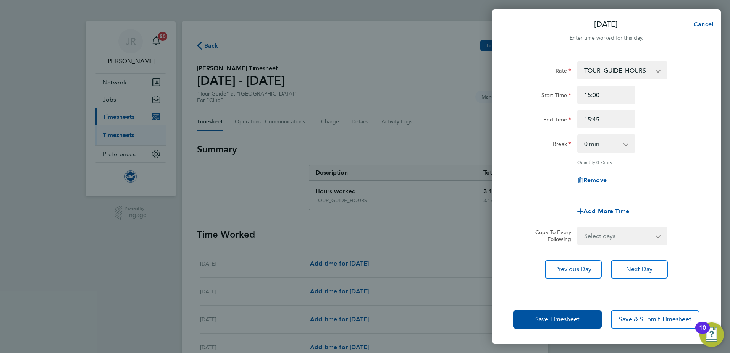
click at [593, 304] on div "Save Timesheet Save & Submit Timesheet" at bounding box center [606, 319] width 229 height 49
click at [583, 315] on button "Save Timesheet" at bounding box center [557, 319] width 89 height 18
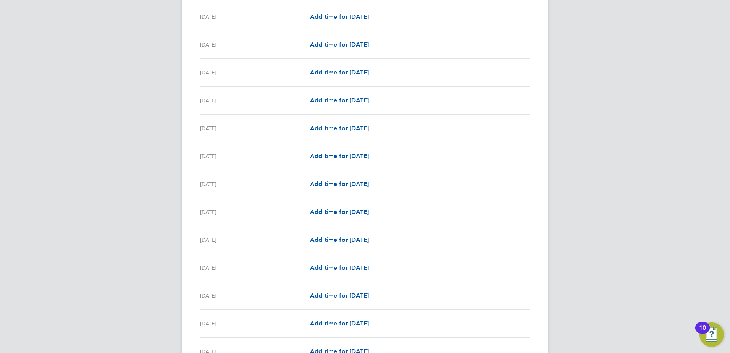
scroll to position [819, 0]
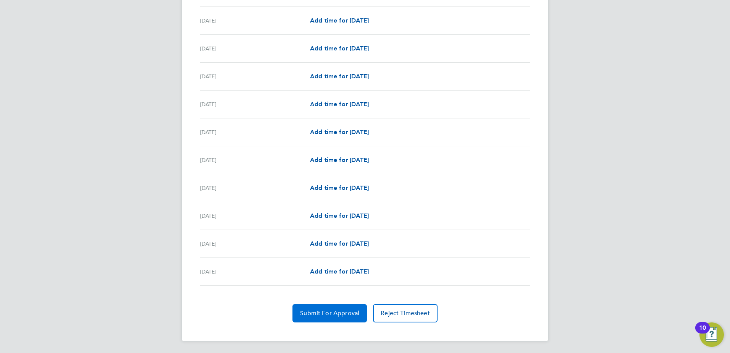
click at [351, 311] on span "Submit For Approval" at bounding box center [329, 313] width 59 height 8
click at [341, 315] on span "Approve Timesheet" at bounding box center [330, 313] width 56 height 8
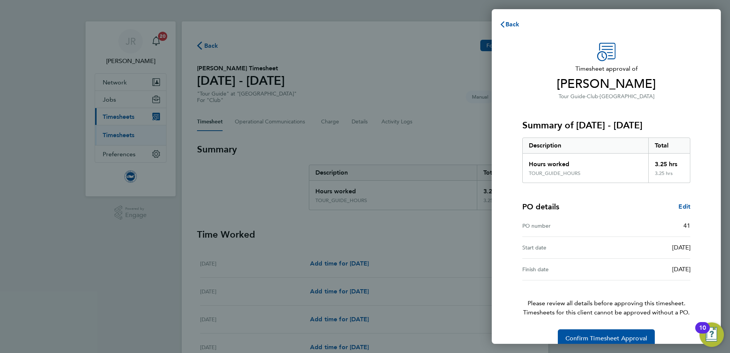
scroll to position [13, 0]
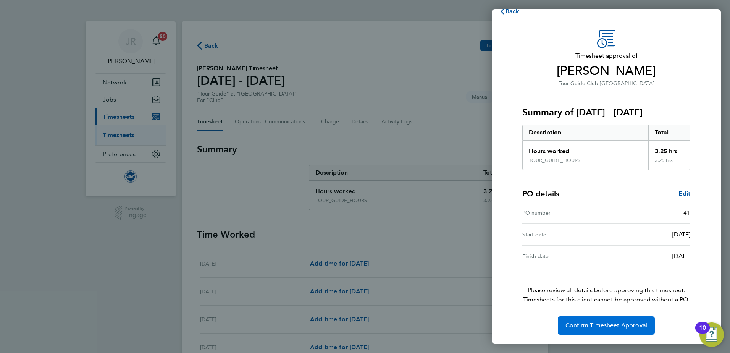
click at [625, 326] on span "Confirm Timesheet Approval" at bounding box center [606, 325] width 82 height 8
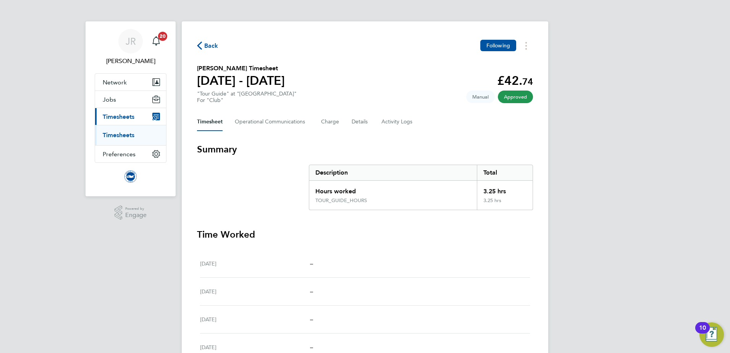
click at [208, 44] on span "Back" at bounding box center [211, 45] width 14 height 9
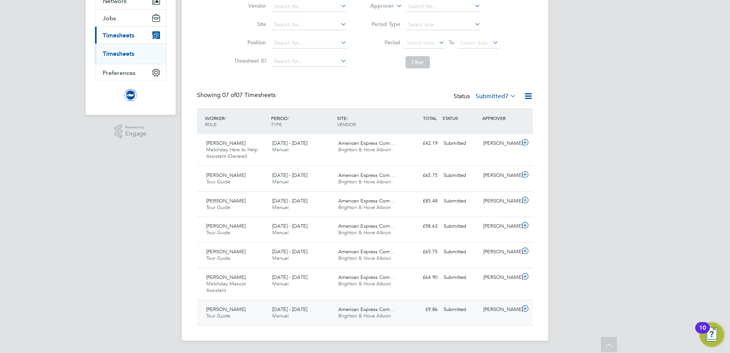
click at [260, 312] on div "Julie Claxton Tour Guide 1 - 30 Sep 2025" at bounding box center [236, 312] width 66 height 19
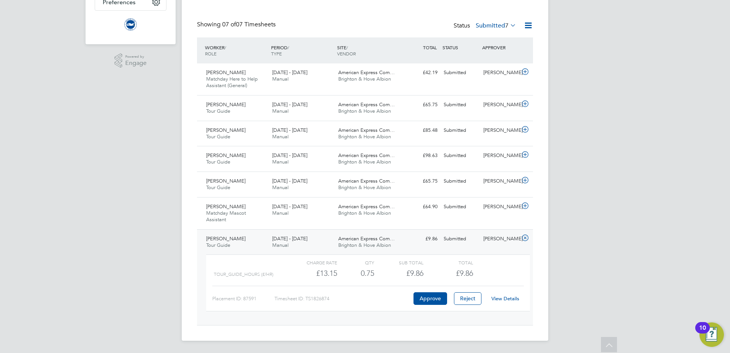
click at [508, 297] on link "View Details" at bounding box center [505, 298] width 28 height 6
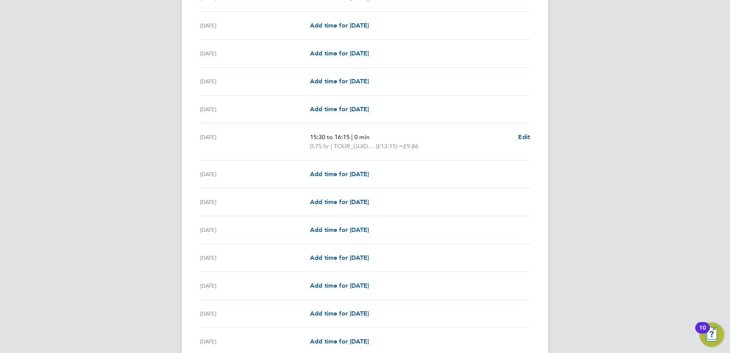
scroll to position [573, 0]
drag, startPoint x: 329, startPoint y: 137, endPoint x: 314, endPoint y: 137, distance: 15.7
click at [314, 137] on span "15:30 to 16:15" at bounding box center [330, 136] width 40 height 7
click at [591, 129] on div "JR [PERSON_NAME] Notifications 20 Applications: Network Sites Workers Jobs Posi…" at bounding box center [365, 8] width 730 height 1162
click at [521, 135] on span "Edit" at bounding box center [524, 136] width 12 height 7
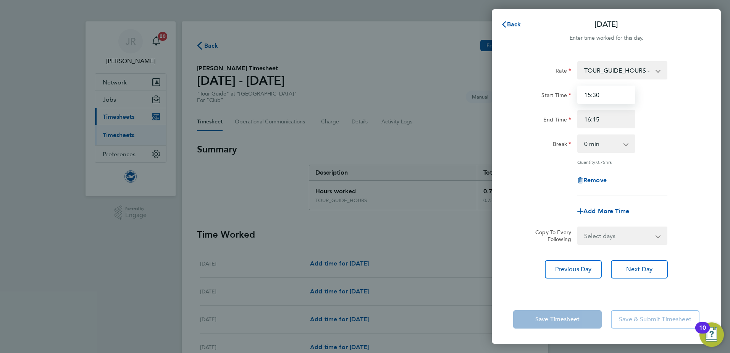
click at [606, 95] on input "15:30" at bounding box center [606, 95] width 58 height 18
type input "15:00"
click at [591, 120] on input "16:15" at bounding box center [606, 119] width 58 height 18
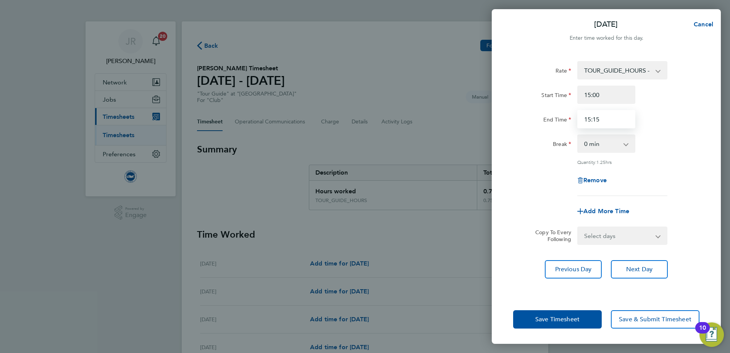
click at [604, 119] on input "15:15" at bounding box center [606, 119] width 58 height 18
type input "15:45"
click at [648, 128] on div "End Time 15:45" at bounding box center [606, 119] width 192 height 18
click at [588, 318] on button "Save Timesheet" at bounding box center [557, 319] width 89 height 18
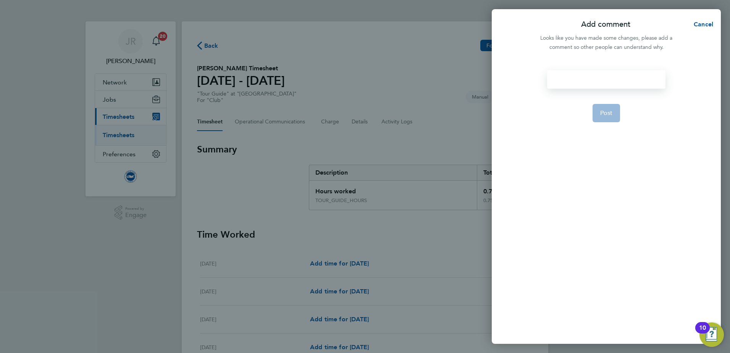
click at [578, 82] on div at bounding box center [606, 79] width 118 height 18
click at [576, 82] on div at bounding box center [606, 79] width 118 height 18
click at [621, 116] on form ". Post" at bounding box center [606, 158] width 124 height 176
click at [613, 115] on button "Post" at bounding box center [607, 113] width 28 height 18
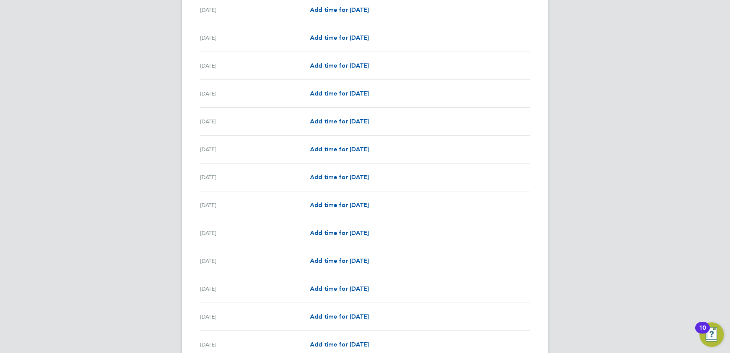
scroll to position [809, 0]
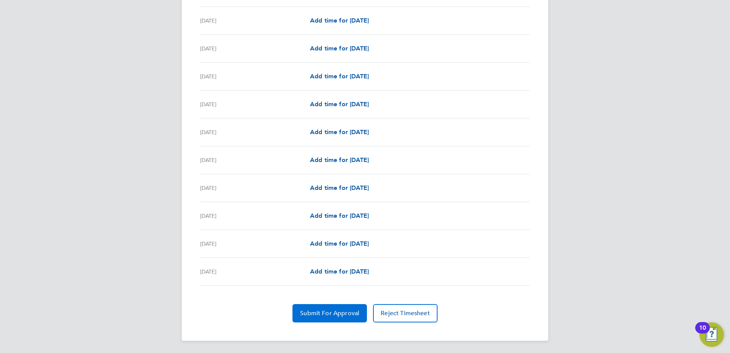
click at [347, 315] on span "Submit For Approval" at bounding box center [329, 313] width 59 height 8
click at [346, 313] on span "Approve Timesheet" at bounding box center [330, 313] width 56 height 8
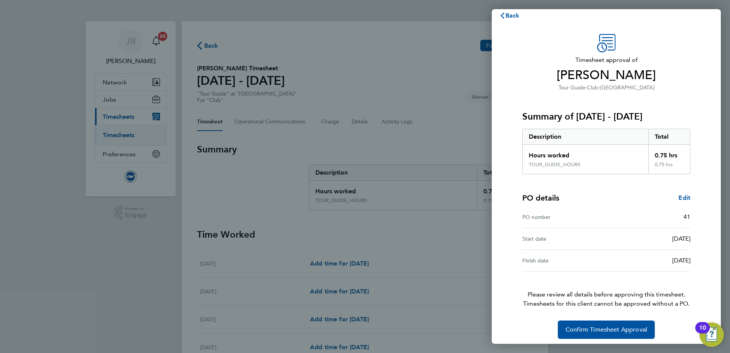
scroll to position [13, 0]
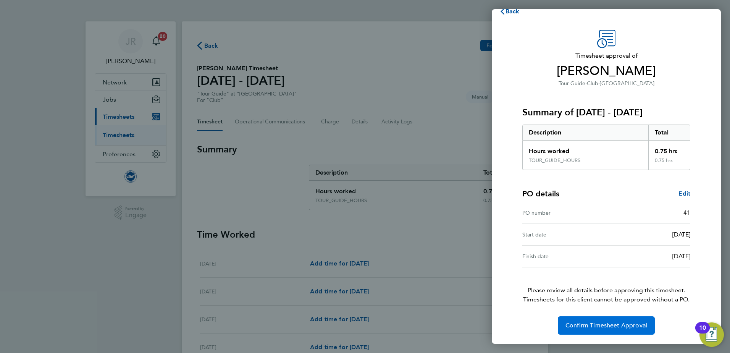
click at [612, 323] on span "Confirm Timesheet Approval" at bounding box center [606, 325] width 82 height 8
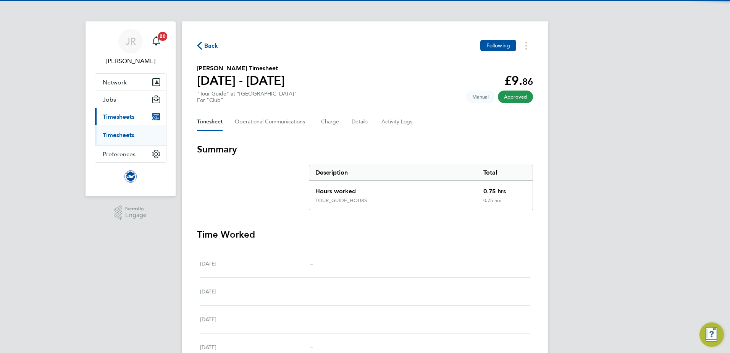
click at [207, 45] on span "Back" at bounding box center [211, 45] width 14 height 9
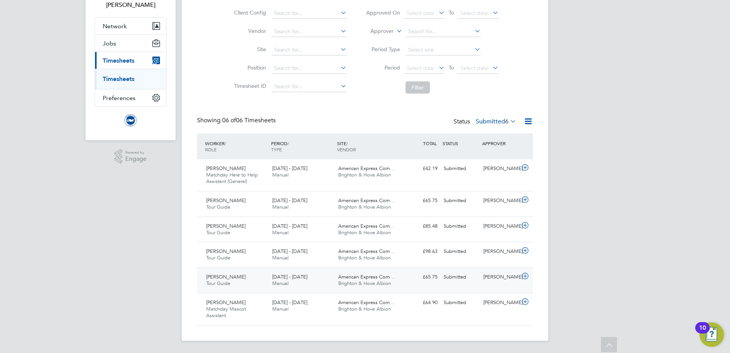
click at [257, 279] on div "Nigel Summers Tour Guide 1 - 30 Sep 2025" at bounding box center [236, 280] width 66 height 19
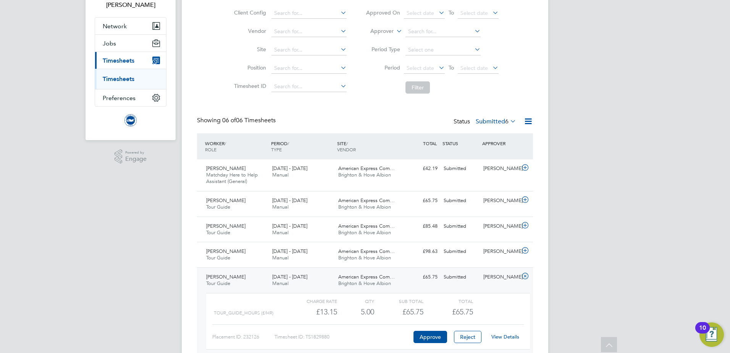
click at [513, 334] on link "View Details" at bounding box center [505, 336] width 28 height 6
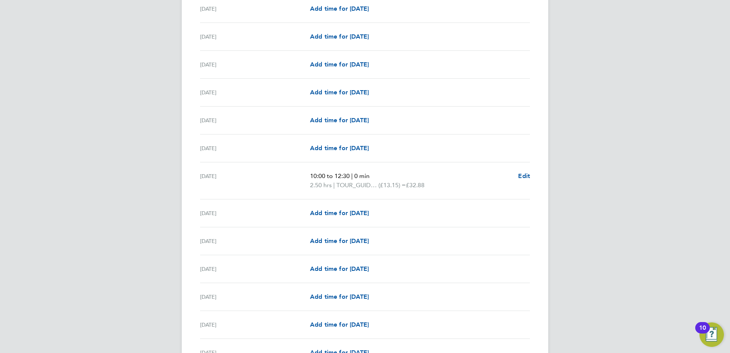
scroll to position [535, 0]
click at [520, 174] on span "Edit" at bounding box center [524, 174] width 12 height 7
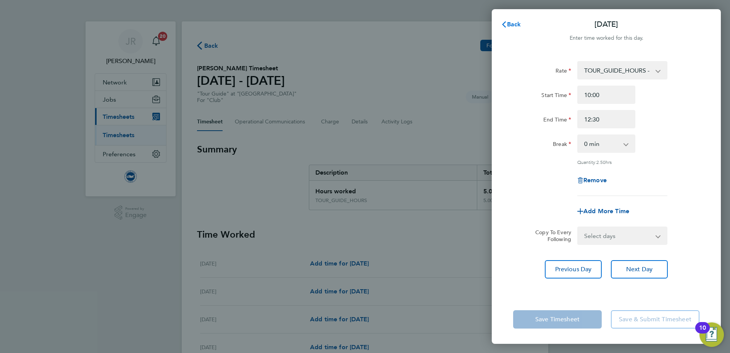
click at [510, 26] on span "Back" at bounding box center [514, 24] width 14 height 7
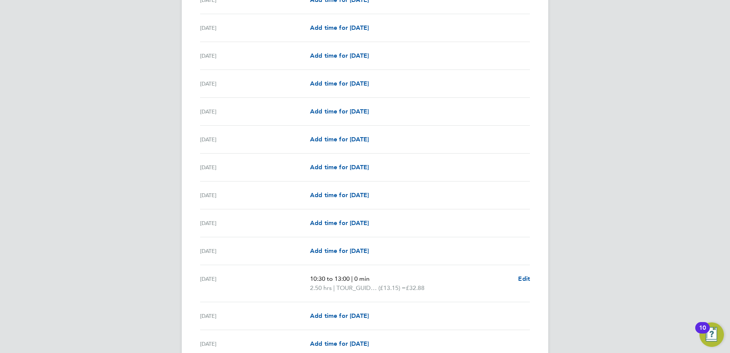
scroll to position [819, 0]
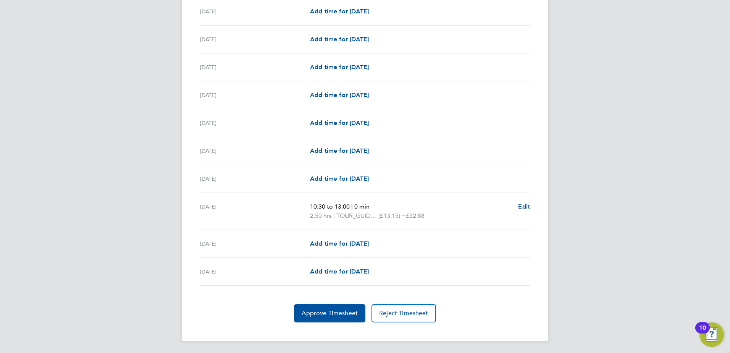
drag, startPoint x: 308, startPoint y: 215, endPoint x: 329, endPoint y: 215, distance: 21.0
click at [329, 215] on div "[DATE] 10:30 to 13:00 | 0 min 2.50 hrs | TOUR_GUIDE_HOURS (£13.15) = £32.88 Edit" at bounding box center [365, 211] width 330 height 37
click at [347, 311] on span "Approve Timesheet" at bounding box center [330, 313] width 56 height 8
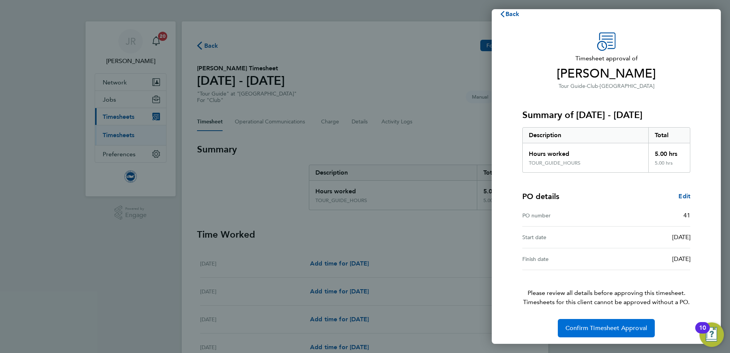
scroll to position [13, 0]
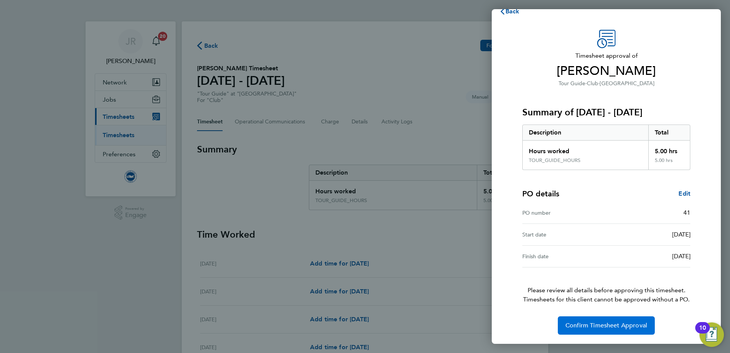
click at [613, 325] on span "Confirm Timesheet Approval" at bounding box center [606, 325] width 82 height 8
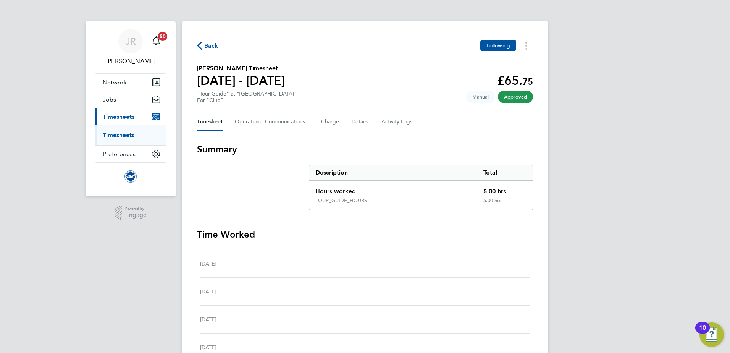
click at [206, 46] on span "Back" at bounding box center [211, 45] width 14 height 9
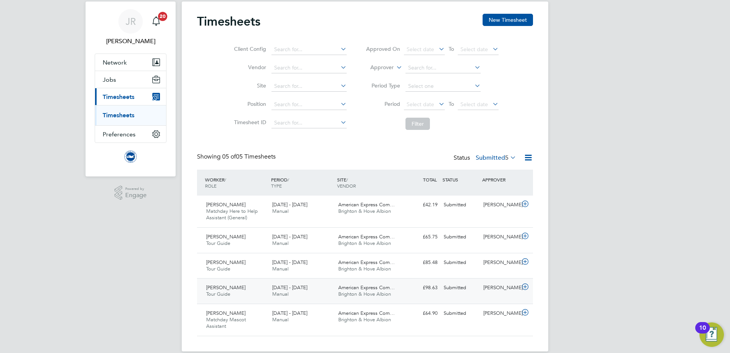
scroll to position [31, 0]
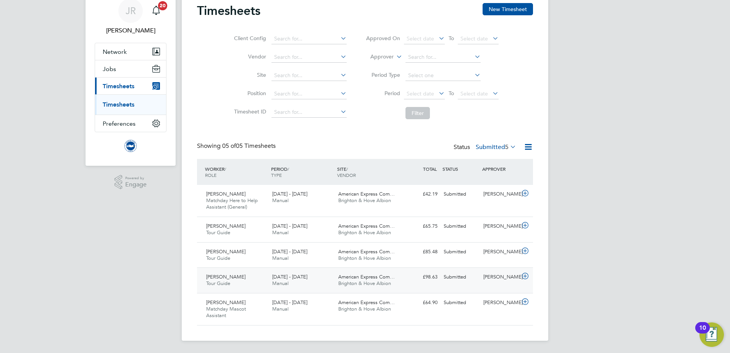
click at [283, 283] on span "Manual" at bounding box center [280, 283] width 16 height 6
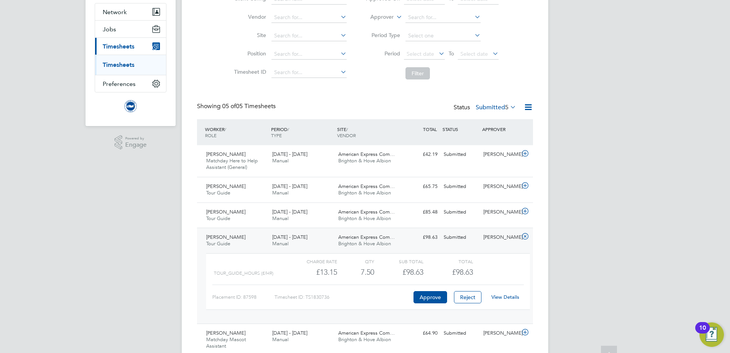
scroll to position [101, 0]
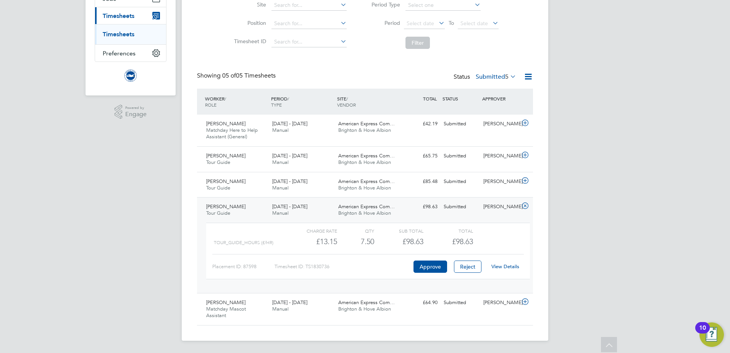
click at [499, 266] on link "View Details" at bounding box center [505, 266] width 28 height 6
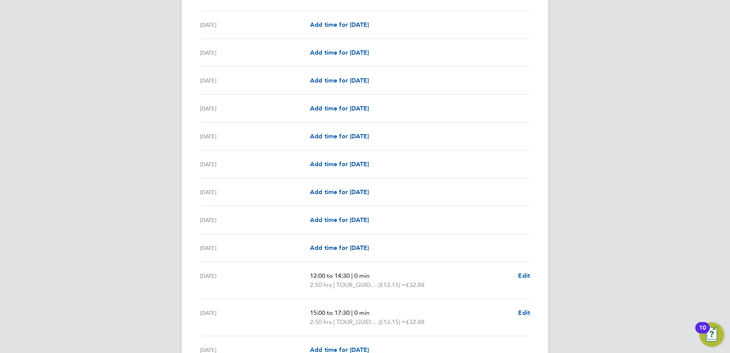
scroll to position [420, 0]
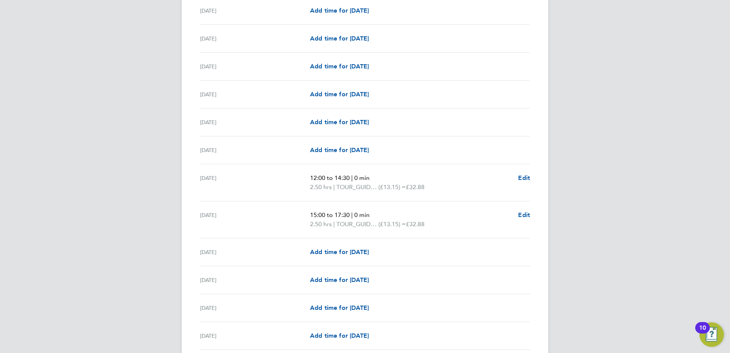
drag, startPoint x: 455, startPoint y: 186, endPoint x: 515, endPoint y: 169, distance: 62.7
click at [500, 169] on div "[DATE] 12:00 to 14:30 | 0 min 2.50 hrs | TOUR_GUIDE_HOURS (£13.15) = £32.88 Edit" at bounding box center [365, 182] width 330 height 37
drag, startPoint x: 515, startPoint y: 169, endPoint x: 610, endPoint y: 162, distance: 94.6
click at [640, 160] on div "JR [PERSON_NAME] Notifications 20 Applications: Network Sites Workers Jobs Posi…" at bounding box center [365, 170] width 730 height 1181
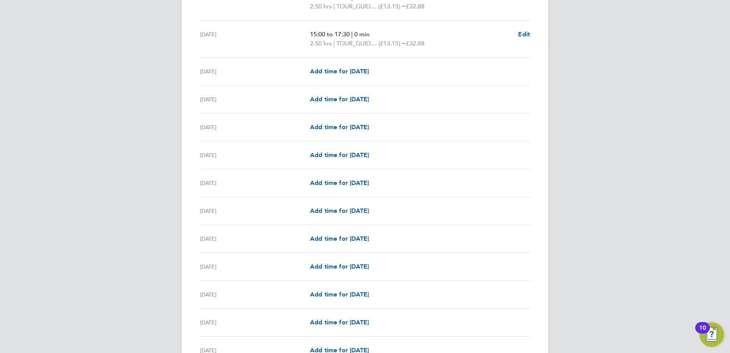
scroll to position [599, 0]
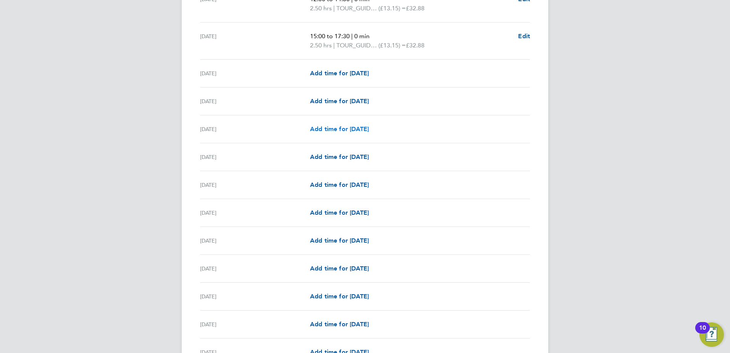
click at [360, 130] on span "Add time for [DATE]" at bounding box center [339, 128] width 59 height 7
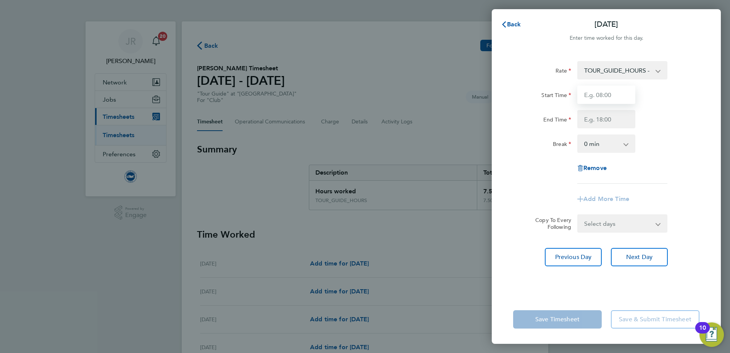
click at [615, 95] on input "Start Time" at bounding box center [606, 95] width 58 height 18
type input "15:00"
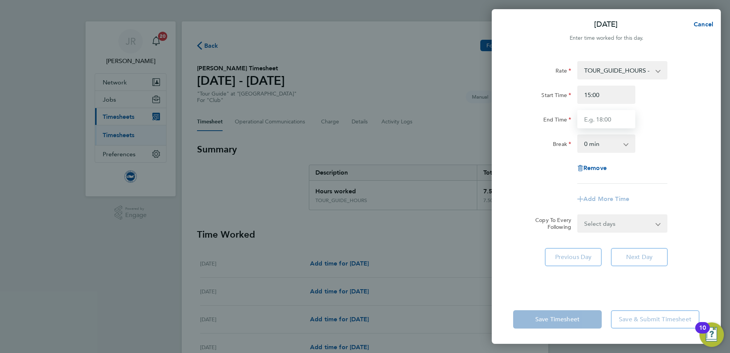
click at [595, 116] on input "End Time" at bounding box center [606, 119] width 58 height 18
click at [593, 121] on input "15;45" at bounding box center [606, 119] width 58 height 18
type input "15:45"
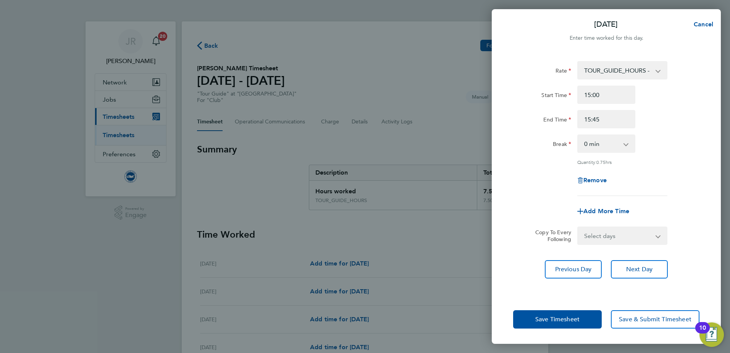
click at [639, 150] on div "Break 0 min 15 min 30 min" at bounding box center [606, 143] width 192 height 18
click at [578, 325] on button "Save Timesheet" at bounding box center [557, 319] width 89 height 18
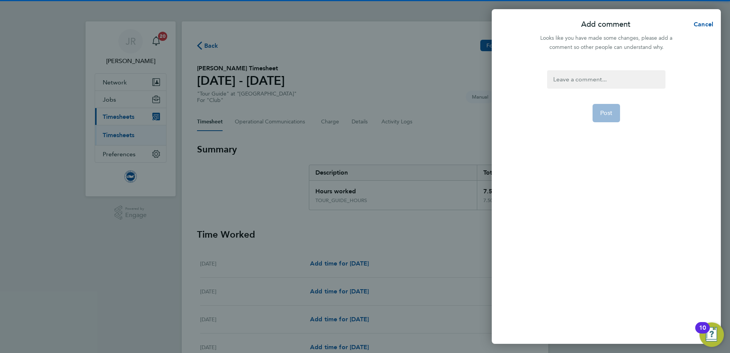
click at [597, 82] on div at bounding box center [606, 79] width 118 height 18
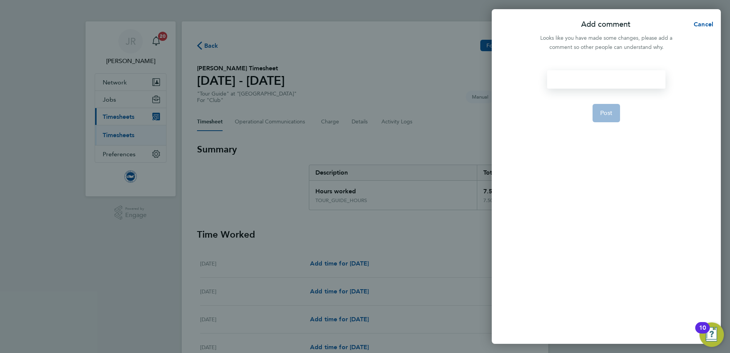
click at [587, 81] on div at bounding box center [606, 79] width 118 height 18
drag, startPoint x: 602, startPoint y: 106, endPoint x: 603, endPoint y: 110, distance: 4.1
click at [602, 108] on button "Post" at bounding box center [607, 113] width 28 height 18
click at [603, 110] on app-form-button "Post Loading" at bounding box center [607, 113] width 28 height 18
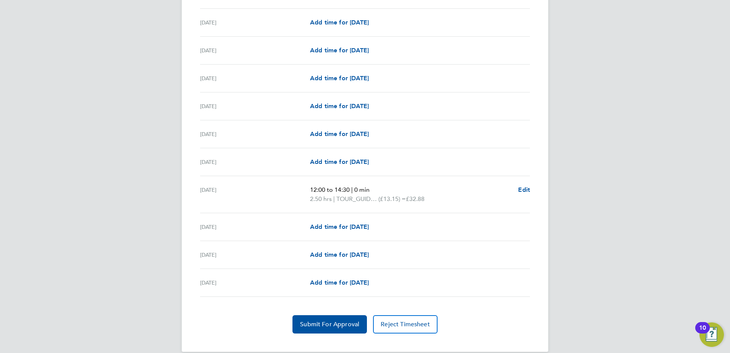
scroll to position [837, 0]
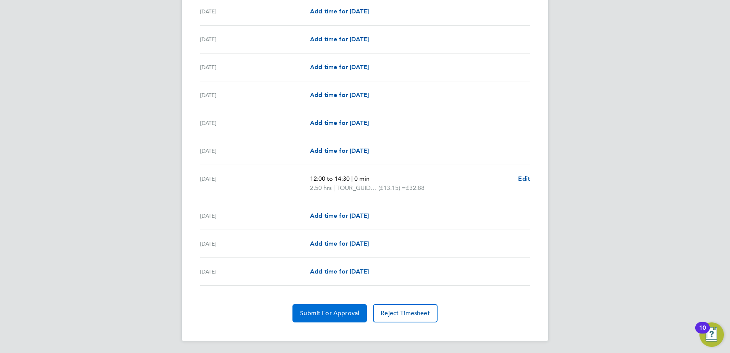
click at [340, 316] on span "Submit For Approval" at bounding box center [329, 313] width 59 height 8
click at [354, 317] on span "Approve Timesheet" at bounding box center [330, 313] width 56 height 8
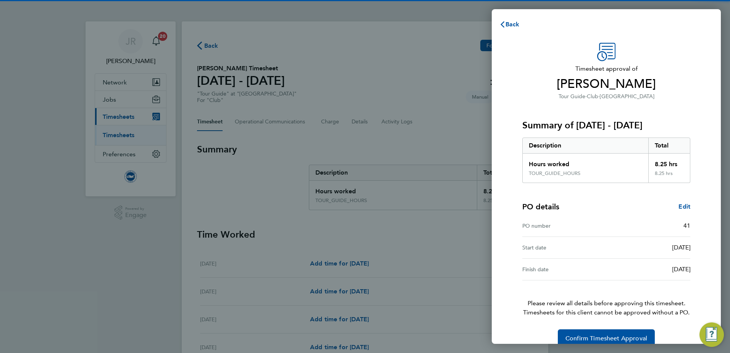
scroll to position [13, 0]
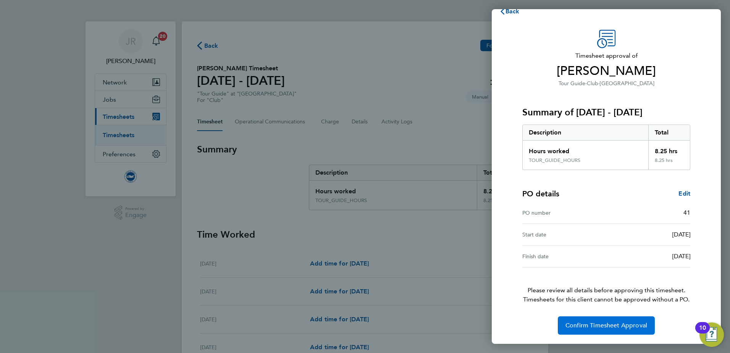
click at [606, 323] on span "Confirm Timesheet Approval" at bounding box center [606, 325] width 82 height 8
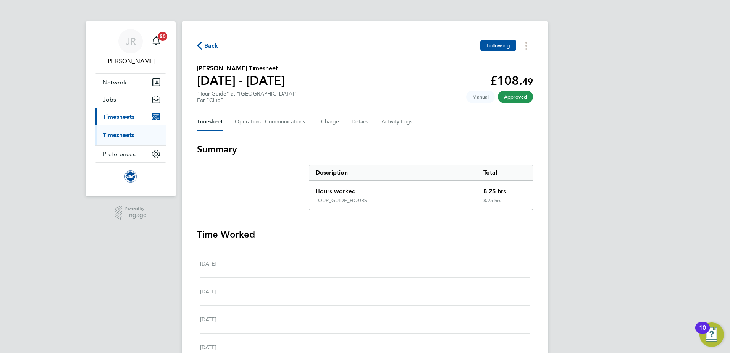
click at [204, 45] on span "Back" at bounding box center [207, 45] width 21 height 7
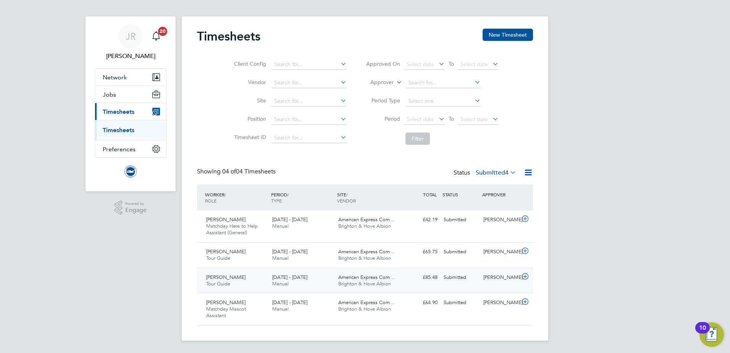
click at [258, 279] on div "[PERSON_NAME] Tour Guide [DATE] - [DATE]" at bounding box center [236, 280] width 66 height 19
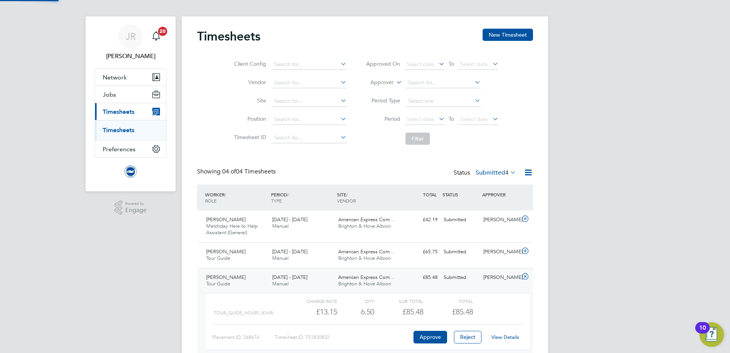
scroll to position [13, 74]
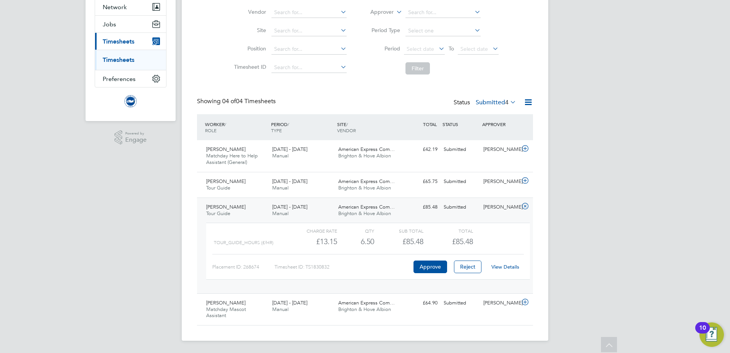
click at [506, 267] on link "View Details" at bounding box center [505, 266] width 28 height 6
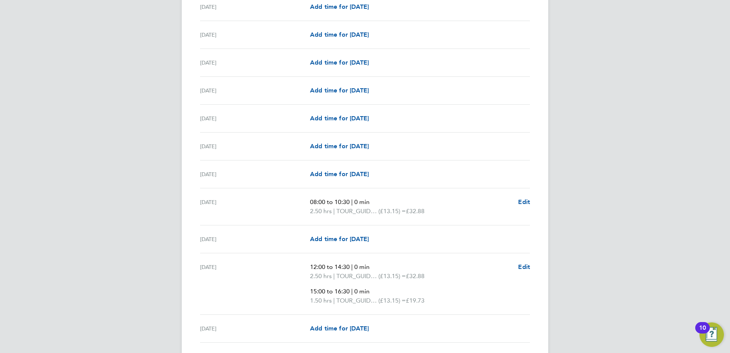
scroll to position [802, 0]
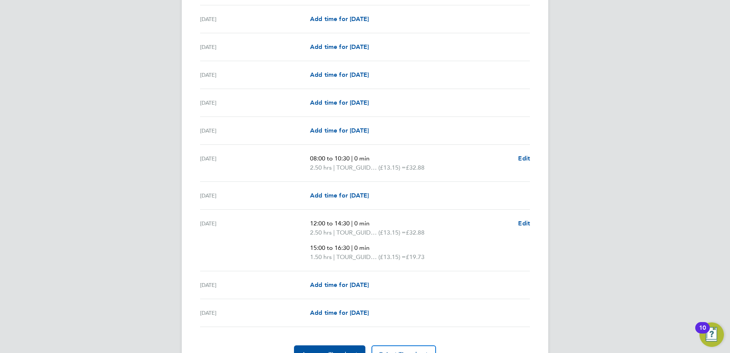
drag, startPoint x: 308, startPoint y: 234, endPoint x: 338, endPoint y: 239, distance: 30.2
click at [338, 239] on div "Sun 28 Sep 12:00 to 14:30 | 0 min 2.50 hrs | TOUR_GUIDE_HOURS (£13.15) = £32.88…" at bounding box center [365, 240] width 330 height 61
drag, startPoint x: 598, startPoint y: 249, endPoint x: 507, endPoint y: 260, distance: 90.7
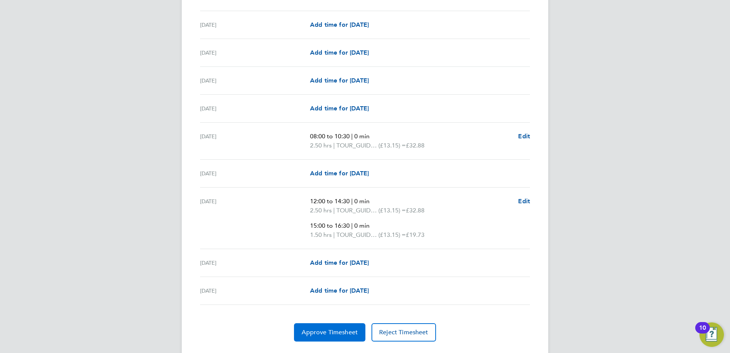
scroll to position [843, 0]
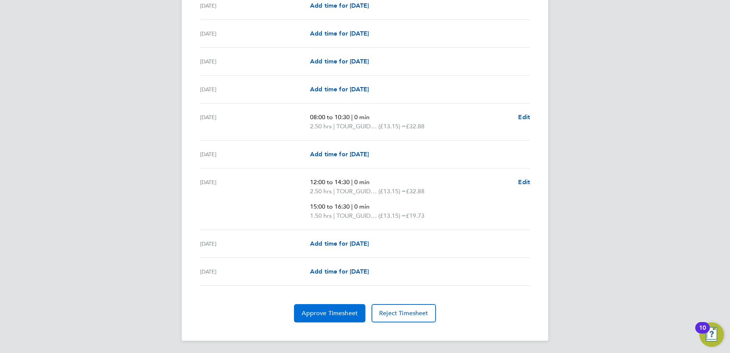
click at [334, 311] on span "Approve Timesheet" at bounding box center [330, 313] width 56 height 8
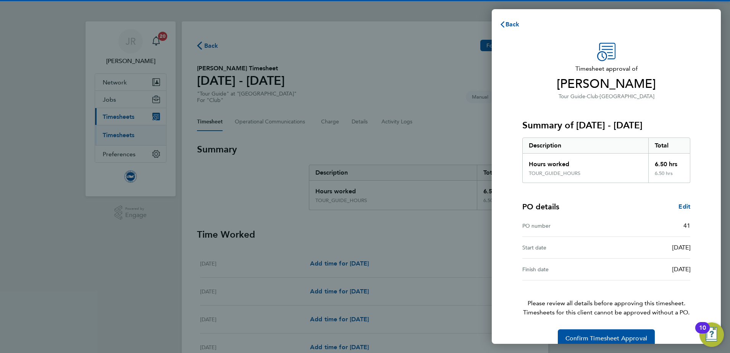
scroll to position [13, 0]
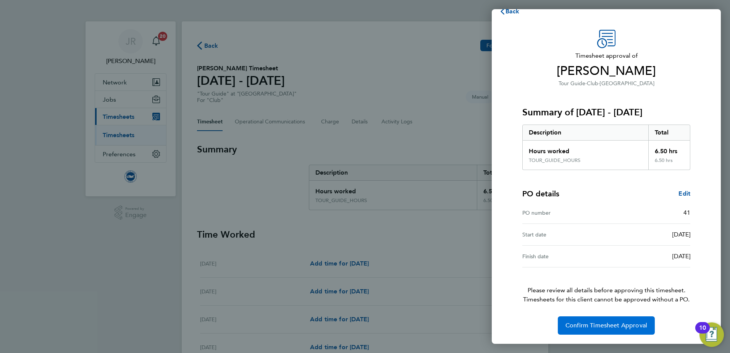
click at [595, 321] on button "Confirm Timesheet Approval" at bounding box center [606, 325] width 97 height 18
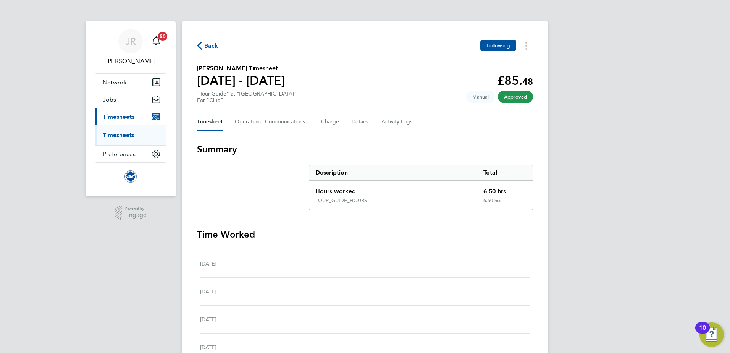
click at [204, 44] on span "Back" at bounding box center [211, 45] width 14 height 9
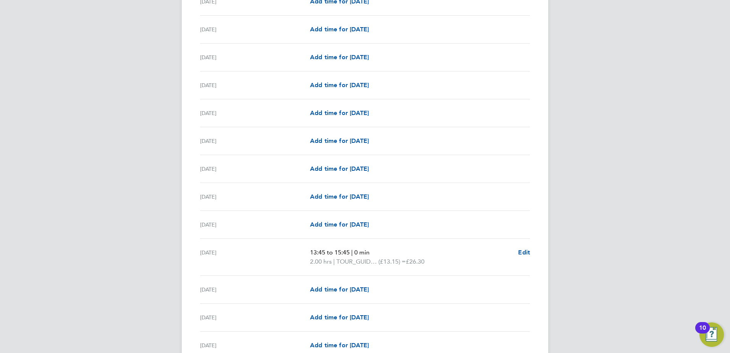
scroll to position [420, 0]
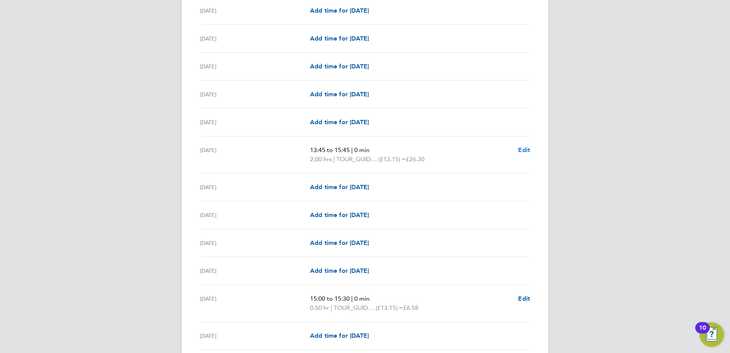
click at [526, 148] on span "Edit" at bounding box center [524, 149] width 12 height 7
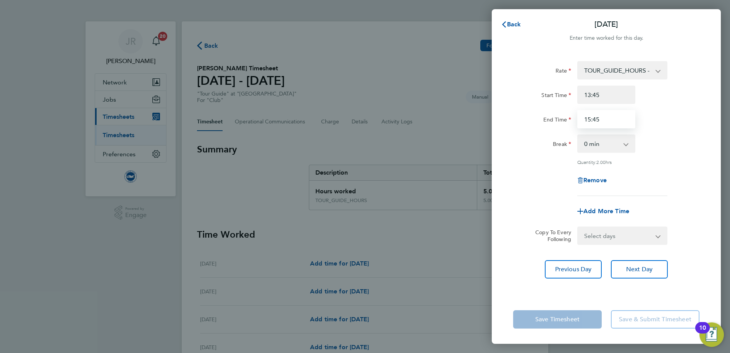
click at [608, 119] on input "15:45" at bounding box center [606, 119] width 58 height 18
type input "16:15"
click at [696, 173] on div "Remove" at bounding box center [606, 180] width 192 height 18
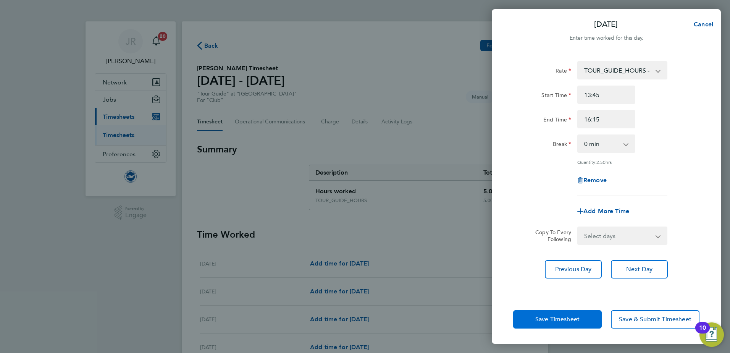
click at [582, 321] on button "Save Timesheet" at bounding box center [557, 319] width 89 height 18
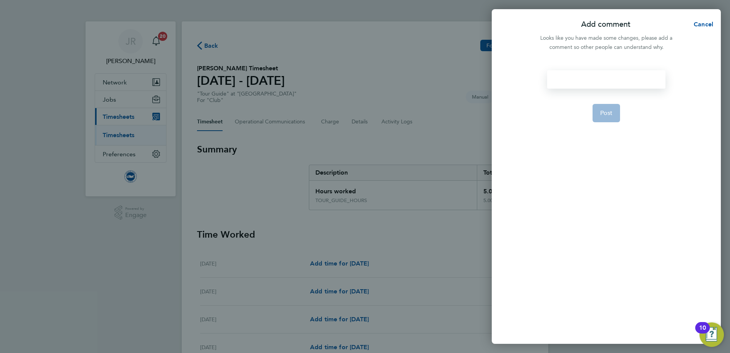
click at [578, 76] on div at bounding box center [606, 79] width 118 height 18
click at [580, 81] on div at bounding box center [606, 79] width 118 height 18
click at [606, 112] on span "Post" at bounding box center [606, 113] width 13 height 8
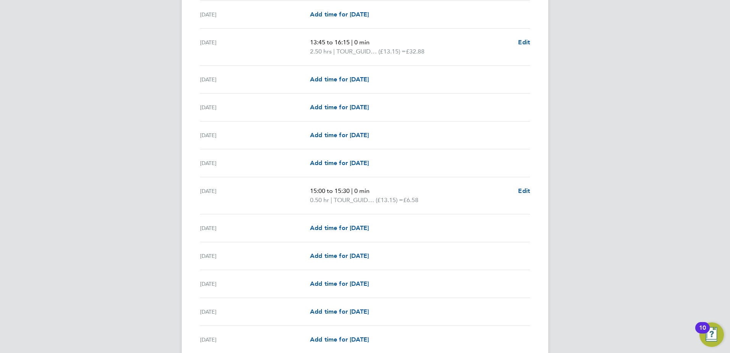
scroll to position [573, 0]
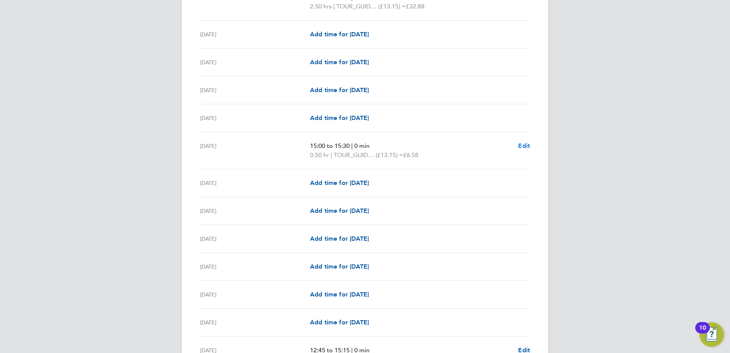
click at [521, 146] on span "Edit" at bounding box center [524, 145] width 12 height 7
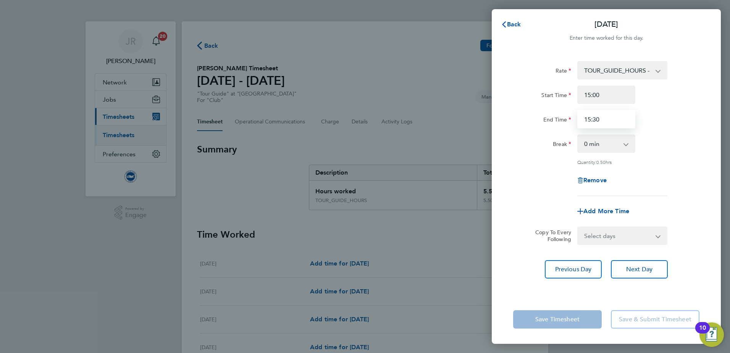
click at [603, 118] on input "15:30" at bounding box center [606, 119] width 58 height 18
type input "15:45"
click at [670, 212] on div "Add More Time" at bounding box center [606, 211] width 192 height 18
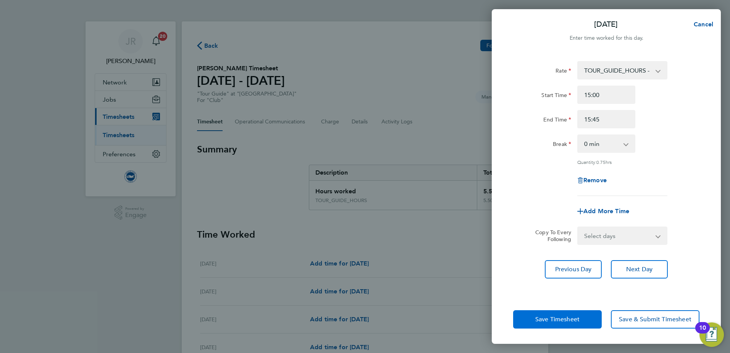
click at [565, 318] on span "Save Timesheet" at bounding box center [557, 319] width 44 height 8
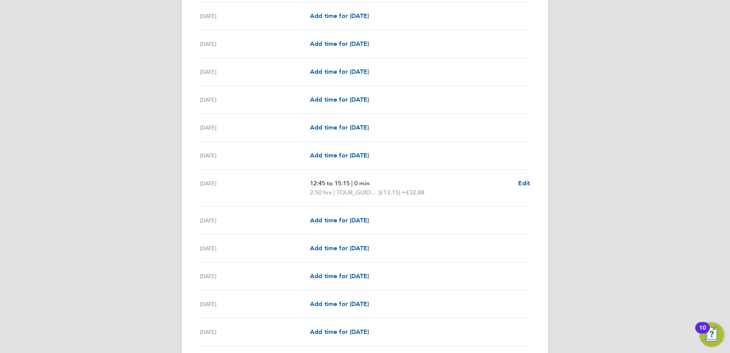
scroll to position [802, 0]
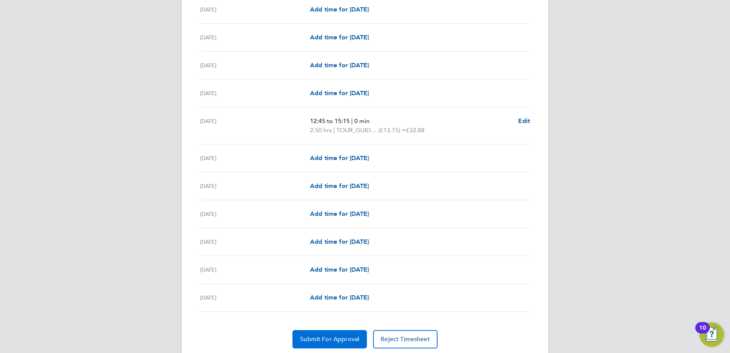
click at [337, 337] on span "Submit For Approval" at bounding box center [329, 339] width 59 height 8
click at [348, 340] on span "Approve Timesheet" at bounding box center [330, 339] width 56 height 8
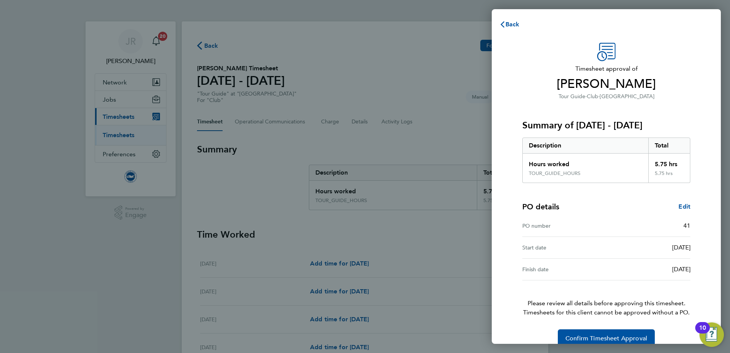
scroll to position [13, 0]
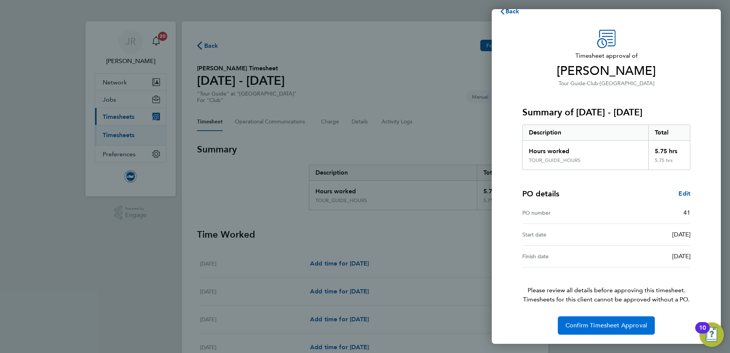
click at [626, 329] on button "Confirm Timesheet Approval" at bounding box center [606, 325] width 97 height 18
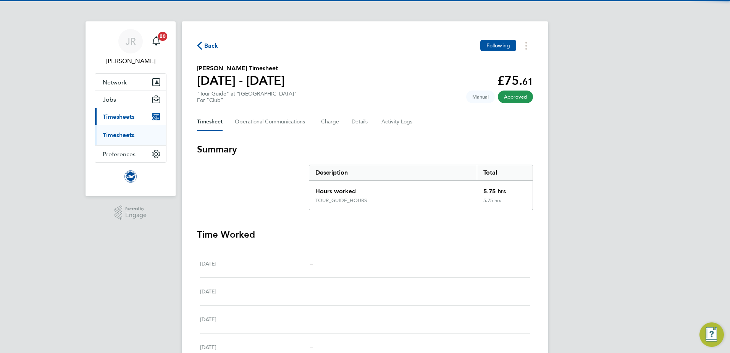
click at [207, 45] on span "Back" at bounding box center [211, 45] width 14 height 9
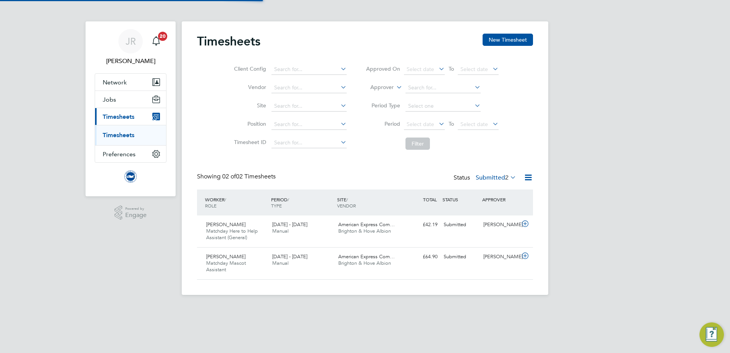
scroll to position [19, 66]
click at [329, 229] on div "1 - 30 Sep 2025 Manual" at bounding box center [302, 227] width 66 height 19
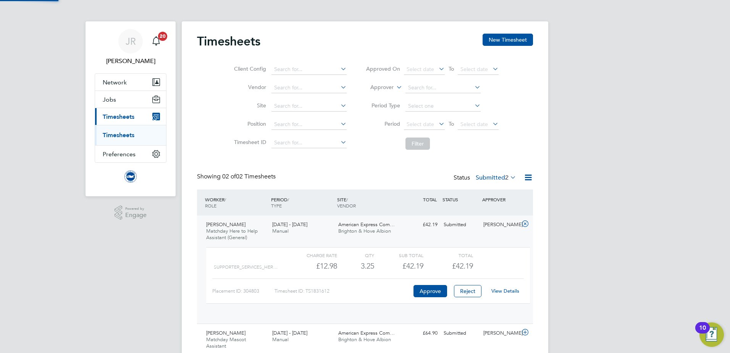
scroll to position [13, 74]
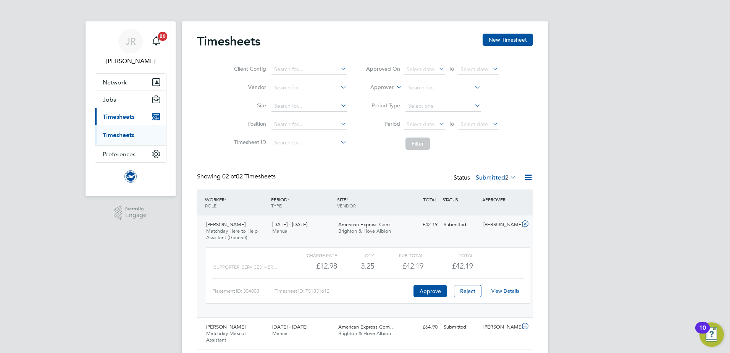
click at [512, 290] on link "View Details" at bounding box center [505, 290] width 28 height 6
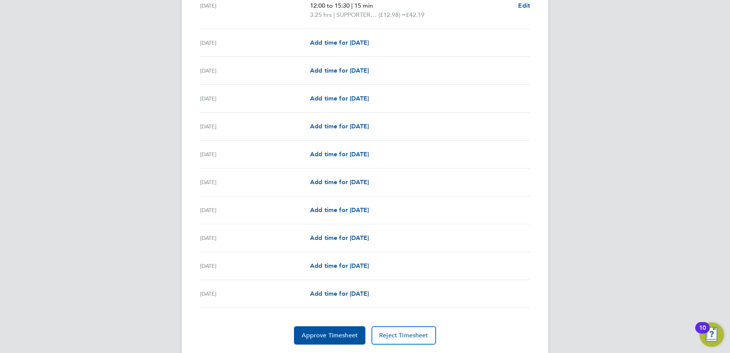
scroll to position [280, 0]
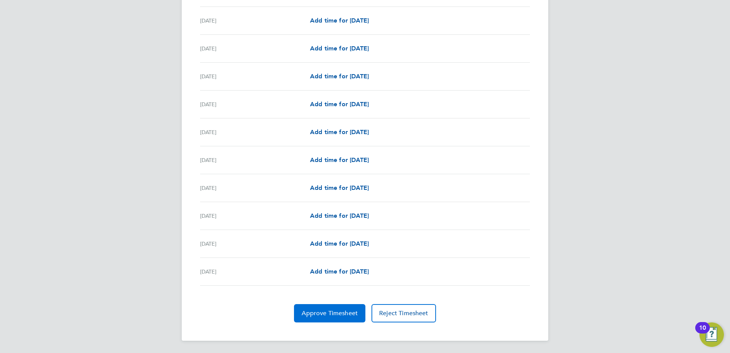
click at [337, 315] on span "Approve Timesheet" at bounding box center [330, 313] width 56 height 8
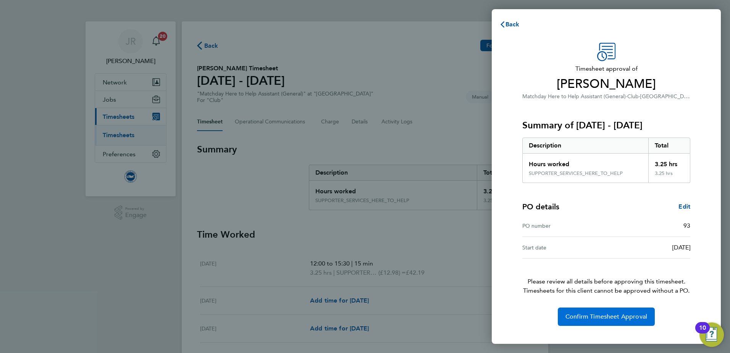
click at [612, 321] on button "Confirm Timesheet Approval" at bounding box center [606, 316] width 97 height 18
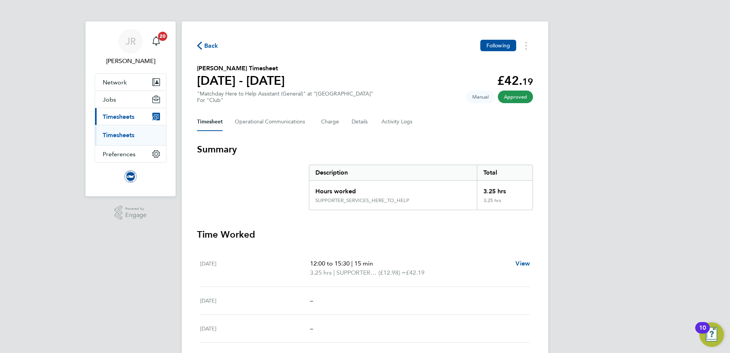
click at [203, 45] on span "Back" at bounding box center [207, 45] width 21 height 7
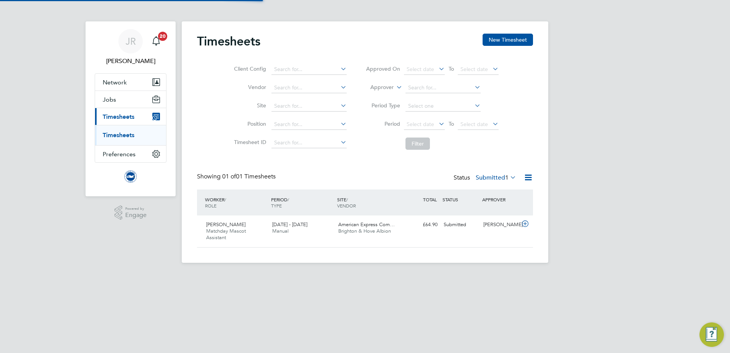
scroll to position [19, 66]
click at [268, 226] on div "Lucy Penfold Matchday Mascot Assistant 1 - 30 Sep 2025" at bounding box center [236, 231] width 66 height 26
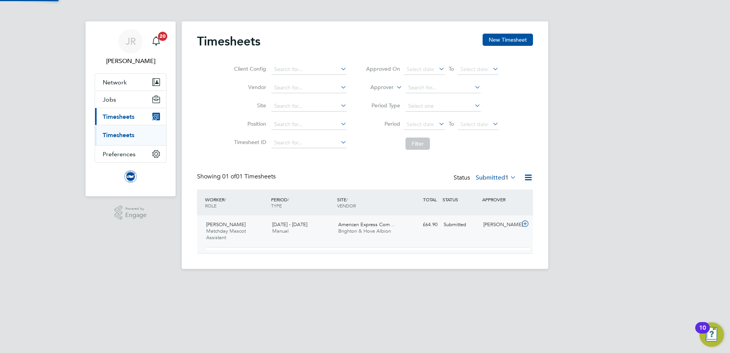
scroll to position [13, 74]
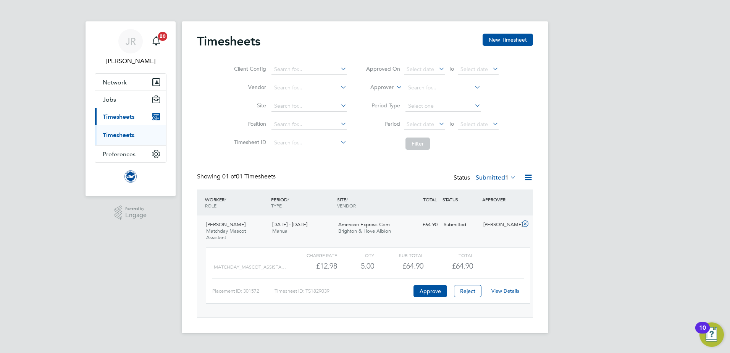
click at [509, 292] on link "View Details" at bounding box center [505, 290] width 28 height 6
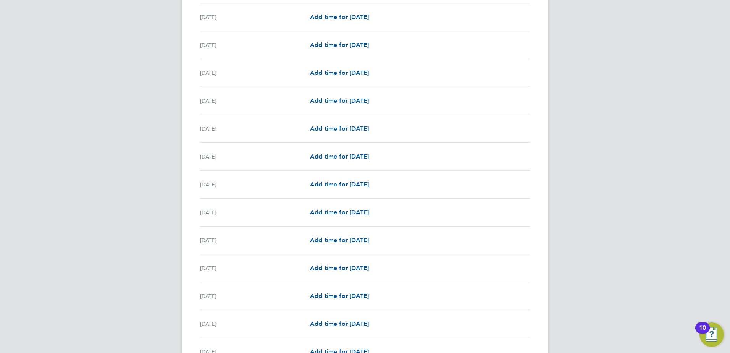
scroll to position [420, 0]
